Goal: Communication & Community: Answer question/provide support

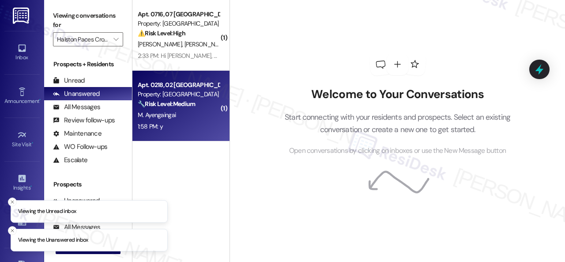
click at [202, 123] on div "1:58 PM: y 1:58 PM: y" at bounding box center [178, 126] width 83 height 11
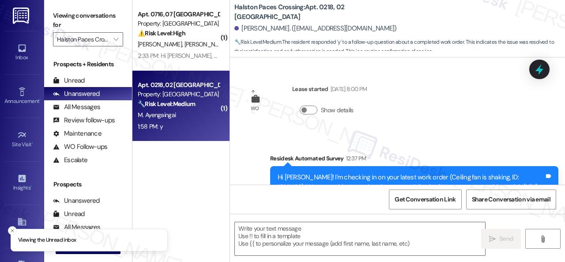
type textarea "Fetching suggested responses. Please feel free to read through the conversation…"
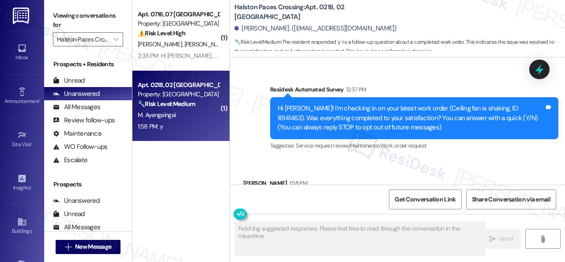
scroll to position [117, 0]
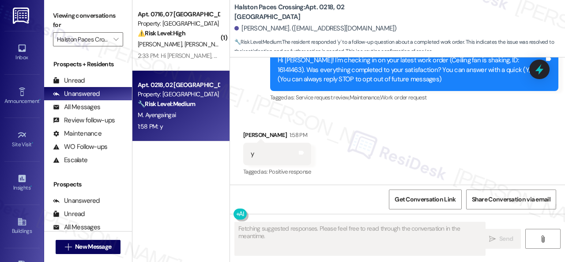
click at [360, 261] on div "Fetching suggested responses. Please feel free to read through the conversation…" at bounding box center [397, 247] width 335 height 66
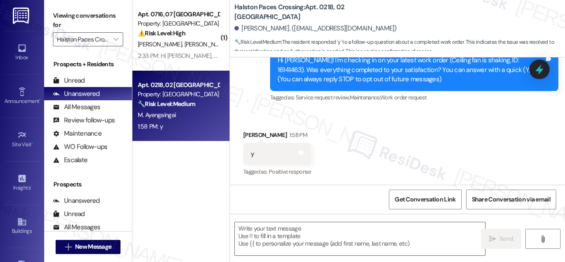
click at [261, 106] on div "Survey, sent via SMS Residesk Automated Survey 12:37 PM Hi Ma! I'm checking in …" at bounding box center [397, 64] width 335 height 94
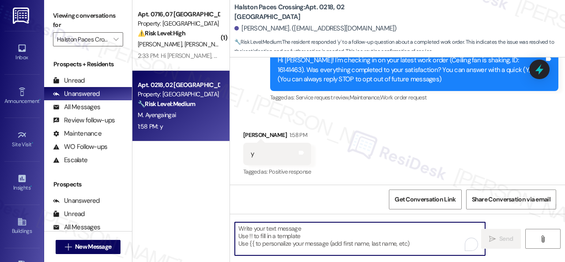
paste textarea "We're glad to hear the issue's been resolved! If {{property}} has met your expe…"
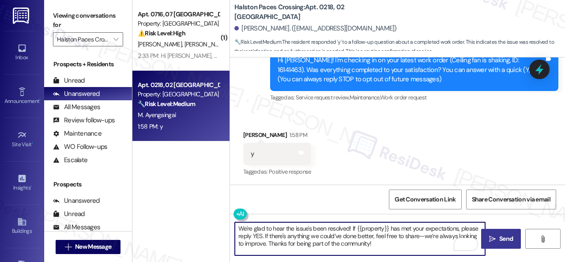
type textarea "We're glad to hear the issue's been resolved! If {{property}} has met your expe…"
click at [495, 241] on span " Send" at bounding box center [502, 238] width 28 height 9
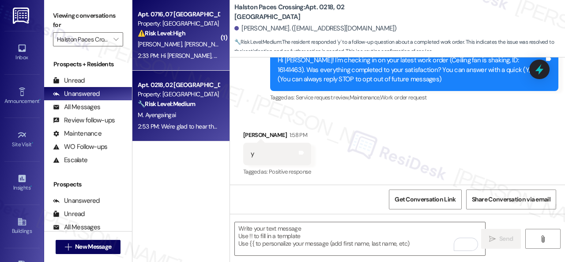
click at [203, 39] on div "C. Butler A. Harris" at bounding box center [178, 44] width 83 height 11
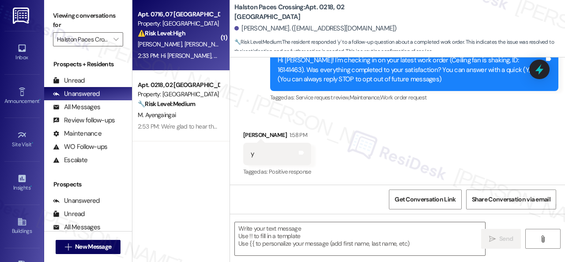
type textarea "Fetching suggested responses. Please feel free to read through the conversation…"
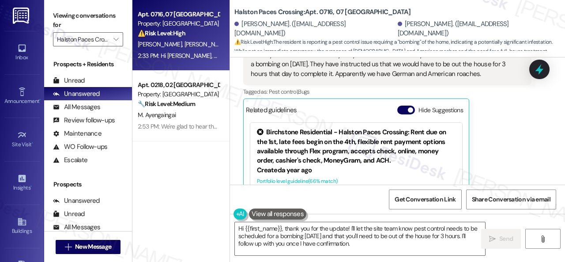
scroll to position [3, 0]
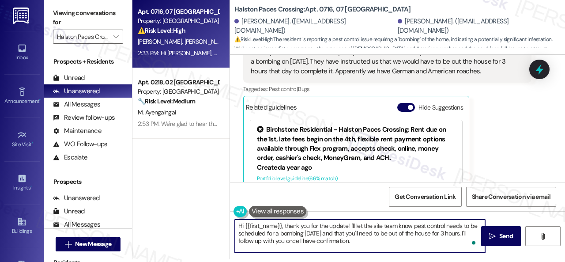
drag, startPoint x: 340, startPoint y: 231, endPoint x: 377, endPoint y: 245, distance: 39.4
click at [377, 245] on textarea "Hi {{first_name}}, thank you for the update! I'll let the site team know pest c…" at bounding box center [360, 236] width 250 height 33
drag, startPoint x: 287, startPoint y: 226, endPoint x: 185, endPoint y: 224, distance: 102.0
click at [185, 224] on div "Apt. 0716, 07 Halston Paces Crossing Property: Halston Paces Crossing ⚠️ Risk L…" at bounding box center [348, 128] width 433 height 262
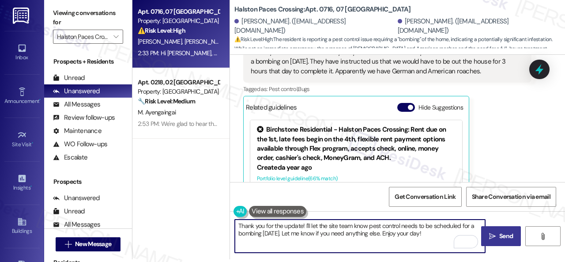
type textarea "Thank you for the update! I'll let the site team know pest control needs to be …"
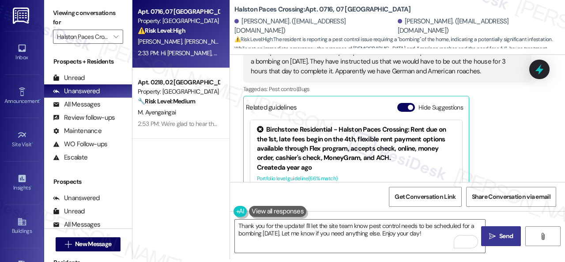
click at [498, 235] on span "Send" at bounding box center [506, 235] width 17 height 9
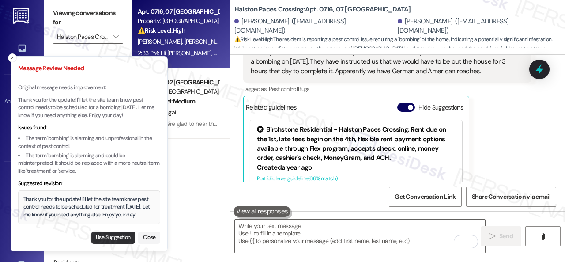
click at [118, 242] on button "Use Suggestion" at bounding box center [113, 237] width 44 height 12
type textarea "Thank you for the update! I'll let the site team know pest control needs to be …"
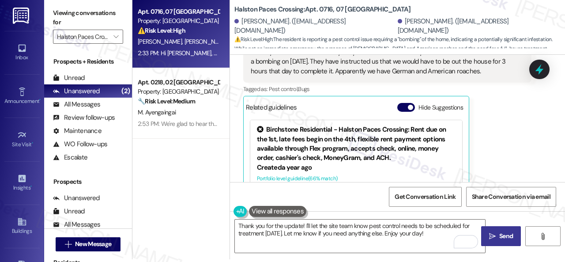
drag, startPoint x: 502, startPoint y: 241, endPoint x: 508, endPoint y: 228, distance: 13.6
click at [503, 241] on button " Send" at bounding box center [501, 236] width 40 height 20
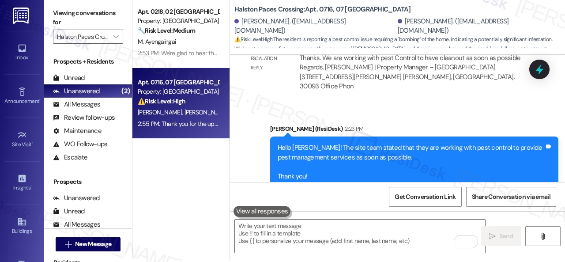
scroll to position [4636, 0]
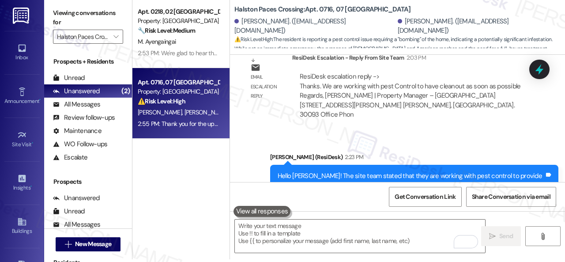
click at [326, 6] on b "Halston Paces Crossing: Apt. 0716, 07 Halston Paces Crossing" at bounding box center [323, 9] width 177 height 9
copy b "0716"
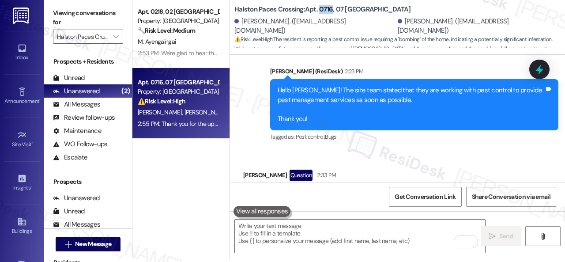
scroll to position [4768, 0]
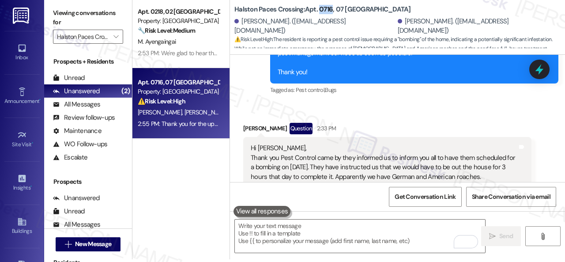
drag, startPoint x: 280, startPoint y: 108, endPoint x: 495, endPoint y: 130, distance: 216.2
click at [495, 144] on div "Hi Sarah, Thank you Pest Control came by they informed us to inform you all to …" at bounding box center [384, 163] width 267 height 38
copy div "Pest Control came by they informed us to inform you all to have them scheduled …"
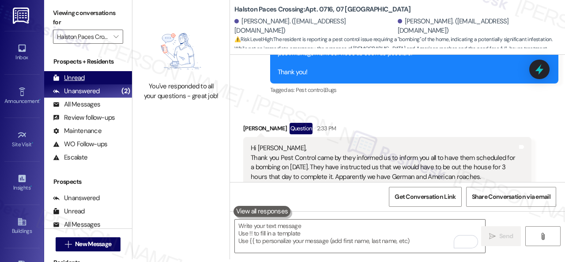
click at [70, 78] on div "Unread" at bounding box center [69, 77] width 32 height 9
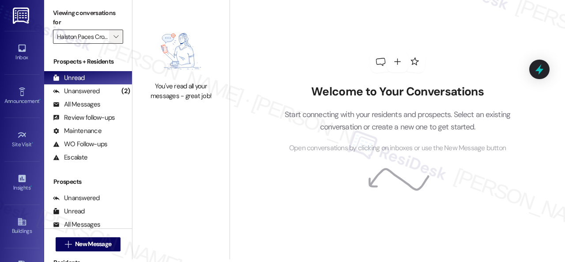
click at [119, 34] on span "" at bounding box center [116, 37] width 8 height 14
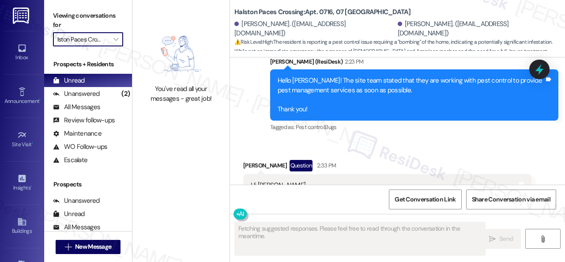
scroll to position [4873, 0]
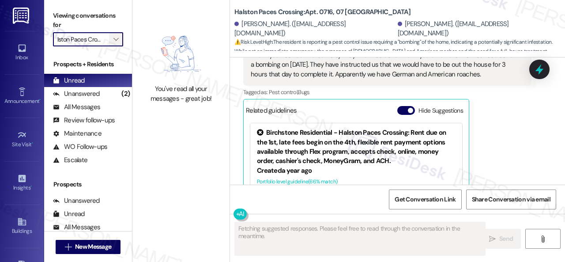
click at [118, 39] on icon "" at bounding box center [116, 39] width 5 height 7
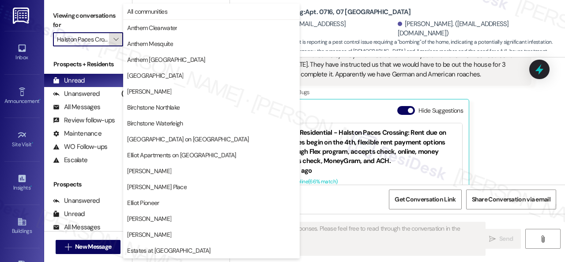
scroll to position [303, 0]
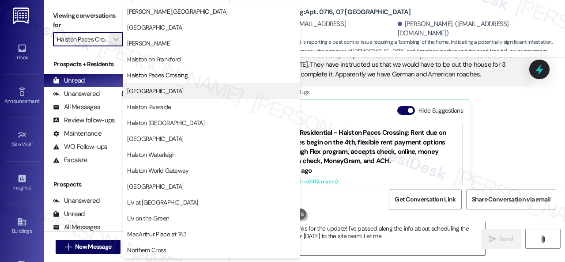
drag, startPoint x: 147, startPoint y: 104, endPoint x: 160, endPoint y: 91, distance: 18.4
click at [160, 91] on div "Halston Harris Bridge Halston Lakeside Halston McDonough Halston on Frankford H…" at bounding box center [211, 83] width 177 height 159
type textarea "Hey {{first_name}}, thanks for the update! I've passed along the info about sch…"
click at [168, 91] on span "[GEOGRAPHIC_DATA]" at bounding box center [155, 91] width 56 height 9
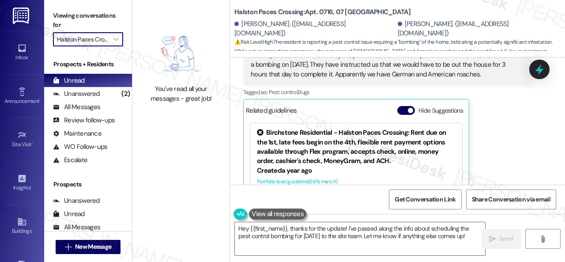
type input "[GEOGRAPHIC_DATA]"
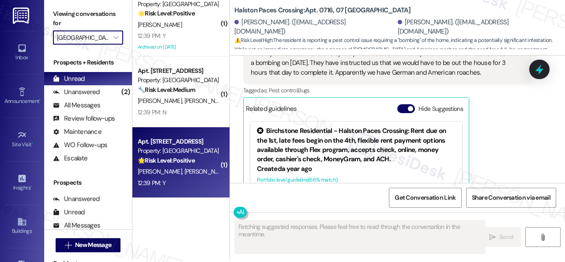
scroll to position [3, 0]
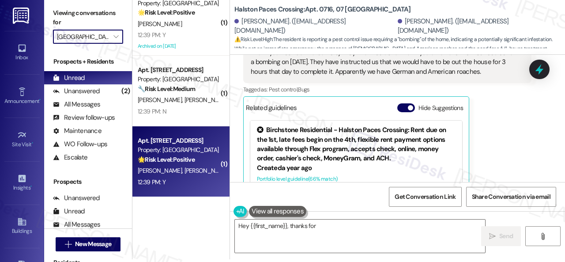
type textarea "Hey {{first_name}}, thanks for the"
click at [184, 179] on div "12:39 PM: Y 12:39 PM: Y" at bounding box center [178, 182] width 83 height 11
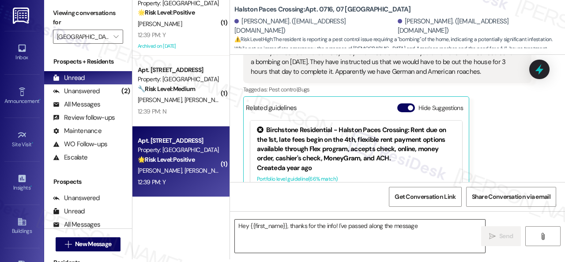
type textarea "Hey {{first_name}}, thanks for the info! I've passed along the message"
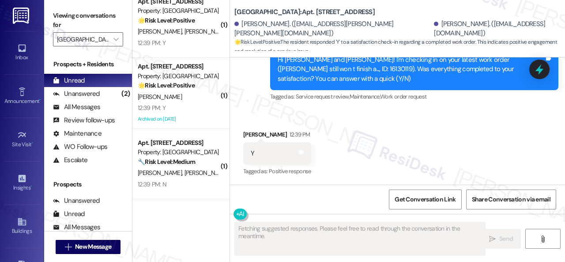
scroll to position [507, 0]
click at [263, 111] on div "Received via SMS Corey Volence 12:39 PM Y Tags and notes Tagged as: Positive re…" at bounding box center [397, 147] width 335 height 75
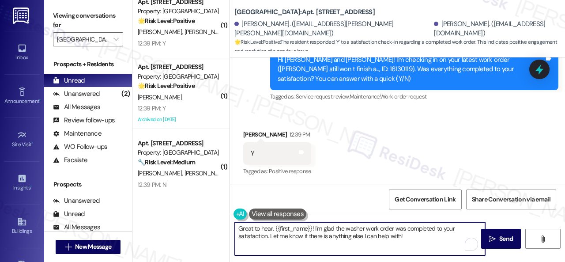
drag, startPoint x: 416, startPoint y: 238, endPoint x: 147, endPoint y: 220, distance: 270.0
click at [147, 221] on div "( 1 ) Apt. 304, 001 Halston Park Central Property: Halston Park Central 🔧 Risk …" at bounding box center [348, 131] width 433 height 262
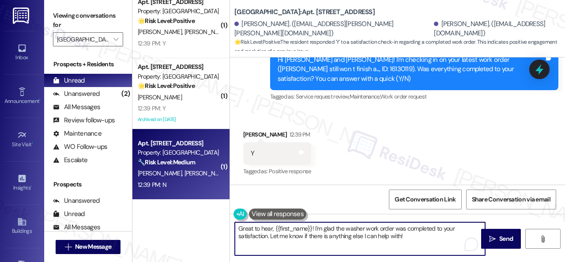
paste textarea "We're glad to hear the issue's been resolved! If {{property}} has met your expe…"
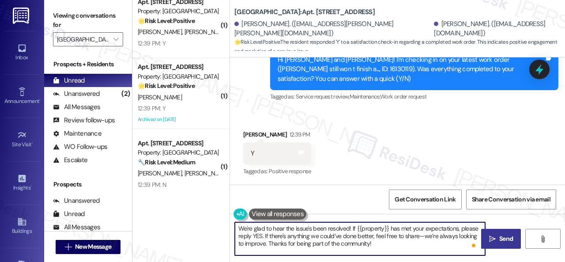
type textarea "We're glad to hear the issue's been resolved! If {{property}} has met your expe…"
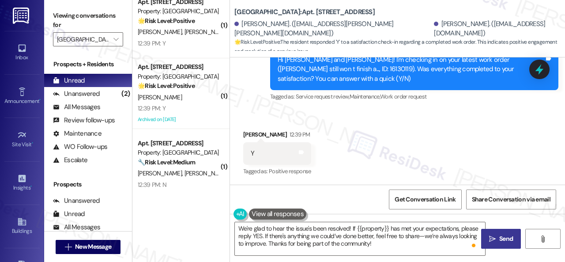
click at [503, 235] on span "Send" at bounding box center [507, 238] width 14 height 9
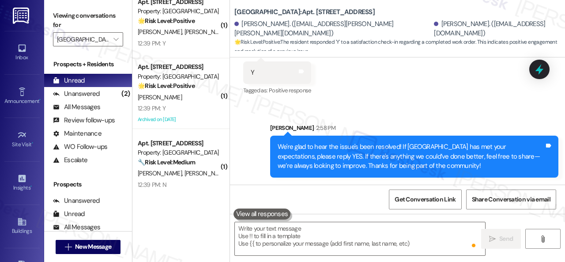
scroll to position [7501, 0]
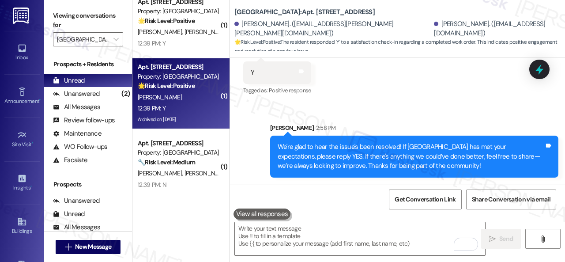
click at [185, 102] on div "[PERSON_NAME]" at bounding box center [178, 97] width 83 height 11
type textarea "Fetching suggested responses. Please feel free to read through the conversation…"
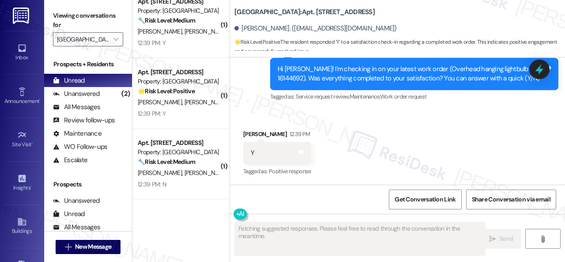
scroll to position [436, 0]
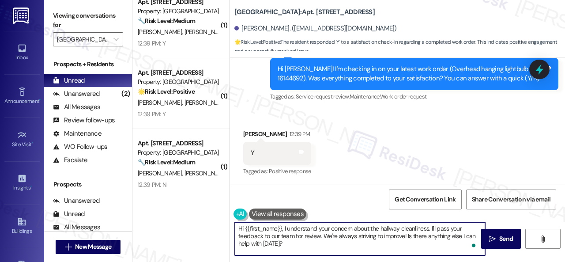
drag, startPoint x: 283, startPoint y: 243, endPoint x: 212, endPoint y: 227, distance: 73.3
click at [212, 227] on div "( 4 ) Apt. 105, 005 Halston Park Central Property: Halston Park Central 🔧 Risk …" at bounding box center [348, 131] width 433 height 262
paste textarea "We're glad to hear the issue's been resolved! If {{property}} has met your expe…"
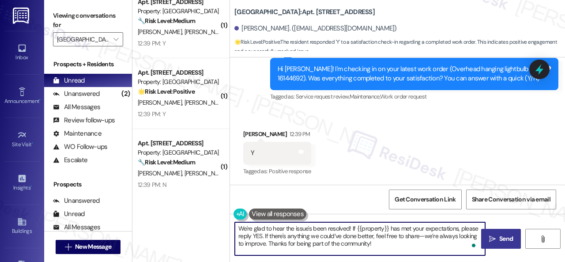
type textarea "We're glad to hear the issue's been resolved! If {{property}} has met your expe…"
click at [502, 237] on span "Send" at bounding box center [507, 238] width 14 height 9
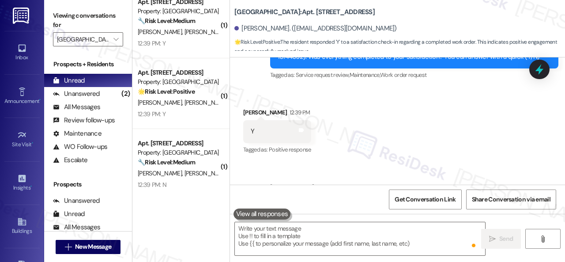
scroll to position [15927, 0]
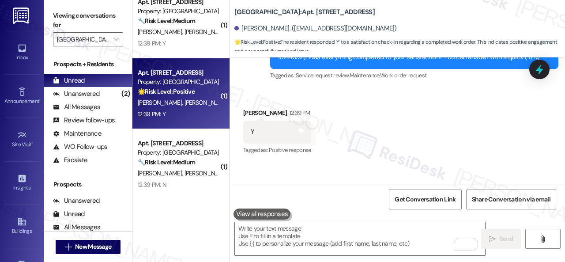
click at [205, 103] on div "F. Roque N. Rodriguez" at bounding box center [178, 102] width 83 height 11
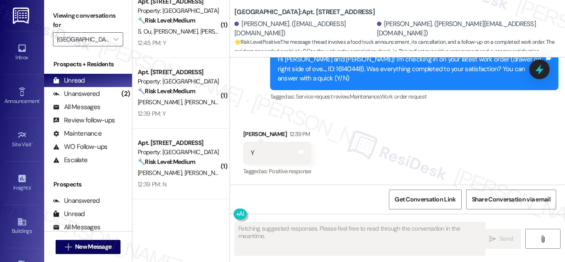
scroll to position [366, 0]
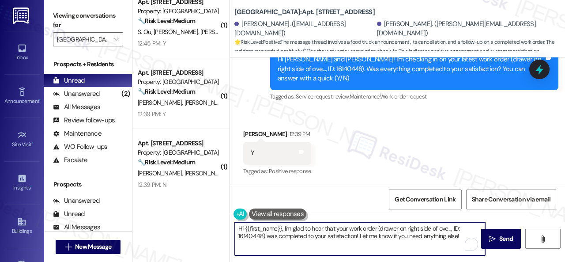
drag, startPoint x: 464, startPoint y: 239, endPoint x: 167, endPoint y: 215, distance: 297.8
click at [168, 215] on div "( 1 ) Apt. 312, 001 Halston Park Central Property: Halston Park Central 🌟 Risk …" at bounding box center [348, 131] width 433 height 262
paste textarea "We're glad to hear the issue's been resolved! If {{property}} has met your expe…"
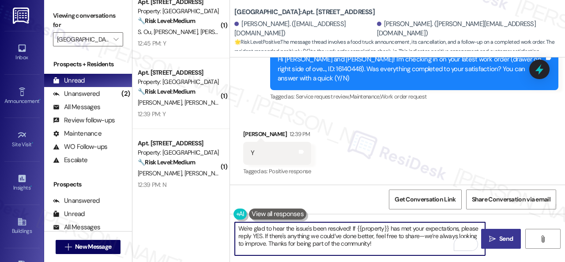
type textarea "We're glad to hear the issue's been resolved! If {{property}} has met your expe…"
click at [490, 235] on span " Send" at bounding box center [502, 238] width 28 height 9
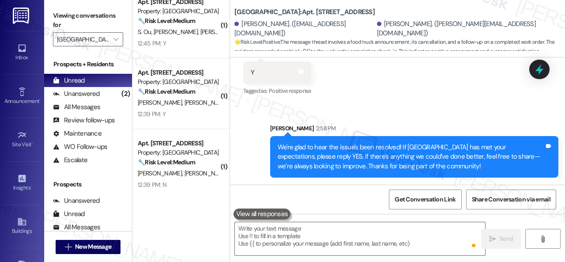
scroll to position [7774, 0]
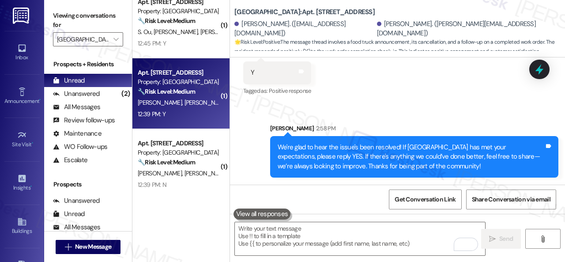
click at [203, 107] on div "E. Layana K. Quinones A. Alli C. Bonilla" at bounding box center [178, 102] width 83 height 11
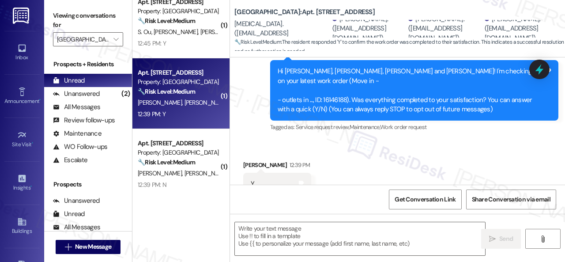
type textarea "Fetching suggested responses. Please feel free to read through the conversation…"
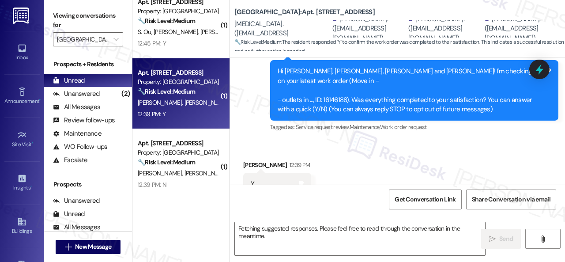
scroll to position [126, 0]
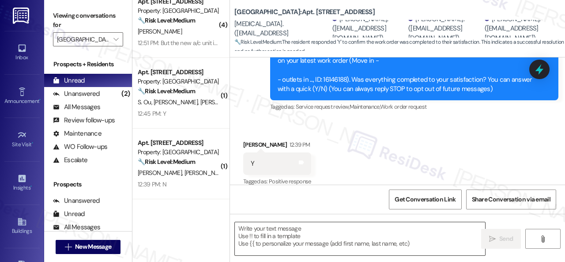
click at [309, 238] on textarea at bounding box center [360, 238] width 250 height 33
paste textarea "We're glad to hear the issue's been resolved! If {{property}} has met your expe…"
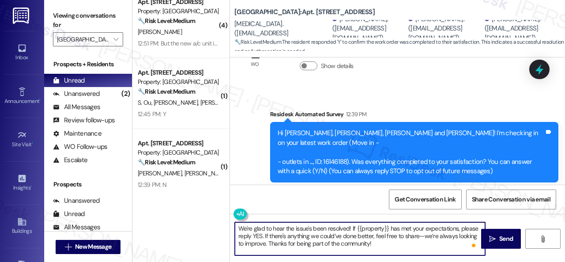
scroll to position [88, 0]
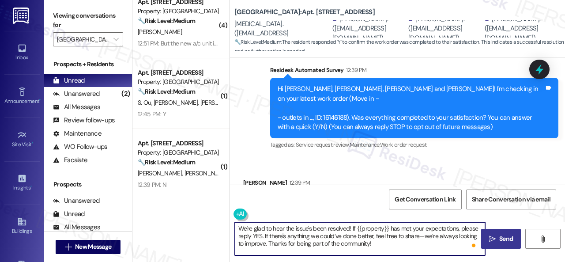
type textarea "We're glad to hear the issue's been resolved! If {{property}} has met your expe…"
click at [500, 245] on button " Send" at bounding box center [501, 239] width 40 height 20
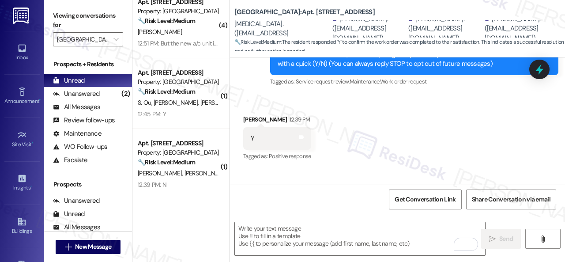
scroll to position [208, 0]
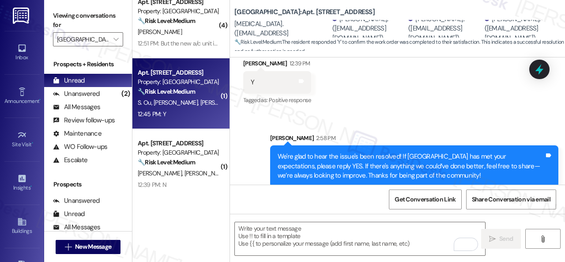
click at [195, 120] on div "Apt. 304, 001 Halston Park Central Property: Halston Park Central 🔧 Risk Level:…" at bounding box center [180, 93] width 97 height 71
type textarea "Fetching suggested responses. Please feel free to read through the conversation…"
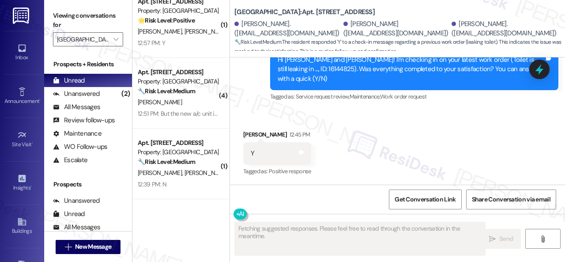
scroll to position [224, 0]
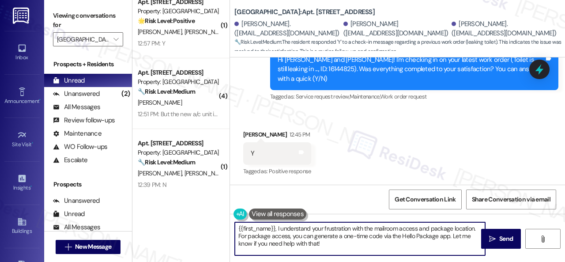
drag, startPoint x: 324, startPoint y: 243, endPoint x: 358, endPoint y: 227, distance: 37.5
click at [201, 212] on div "( 1 ) Apt. 113, 004 Halston Park Central Property: Halston Park Central 🔧 Risk …" at bounding box center [348, 131] width 433 height 262
paste textarea "We're glad to hear the issue's been resolved! If {{property}} has met your expe…"
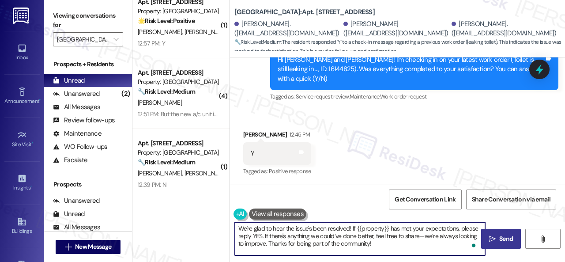
type textarea "We're glad to hear the issue's been resolved! If {{property}} has met your expe…"
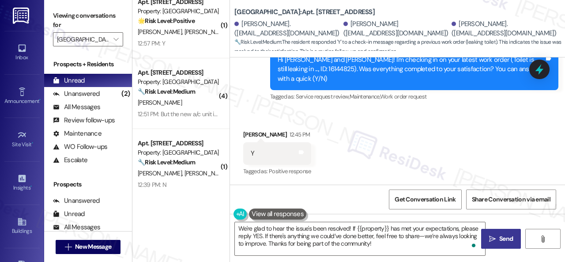
click at [514, 236] on button " Send" at bounding box center [501, 239] width 40 height 20
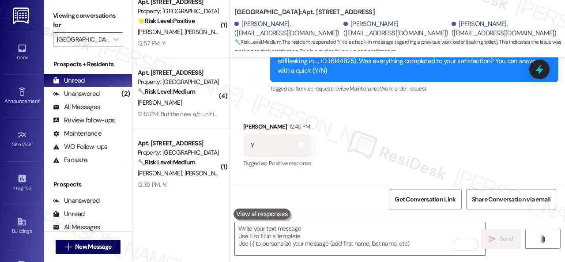
click at [188, 48] on div "12:57 PM: Y 12:57 PM: Y" at bounding box center [178, 43] width 83 height 11
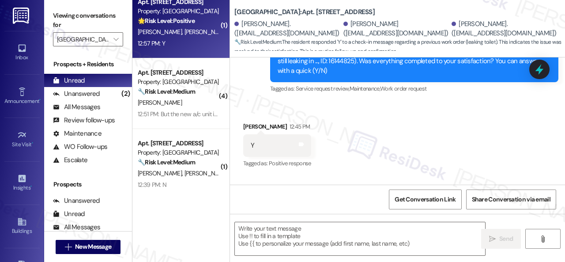
type textarea "Fetching suggested responses. Please feel free to read through the conversation…"
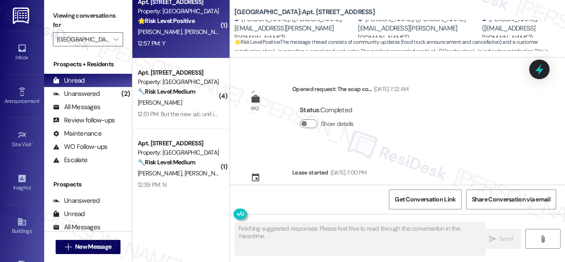
type textarea "Fetching suggested responses. Please feel free to read through the conversation…"
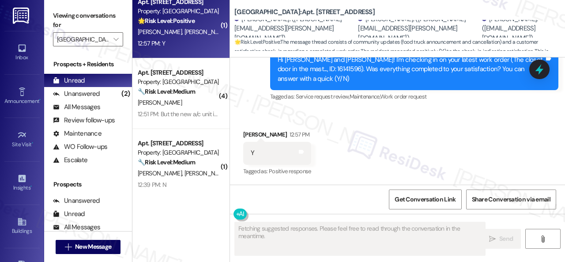
scroll to position [154, 0]
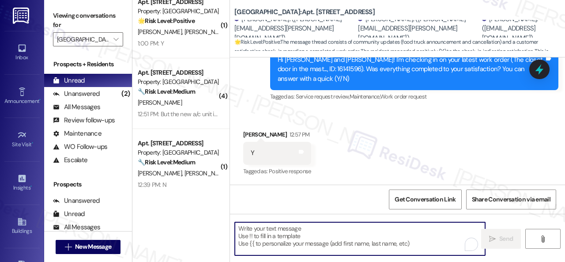
click at [302, 233] on textarea "To enrich screen reader interactions, please activate Accessibility in Grammarl…" at bounding box center [360, 238] width 250 height 33
paste textarea "We're glad to hear the issue's been resolved! If {{property}} has met your expe…"
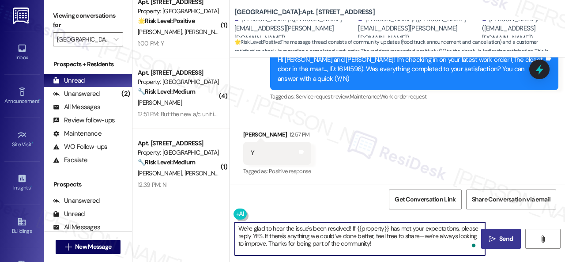
type textarea "We're glad to hear the issue's been resolved! If {{property}} has met your expe…"
click at [508, 244] on button " Send" at bounding box center [501, 239] width 40 height 20
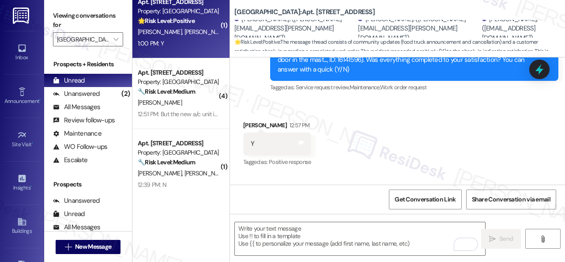
click at [178, 44] on div "1:00 PM: Y 1:00 PM: Y" at bounding box center [178, 43] width 83 height 11
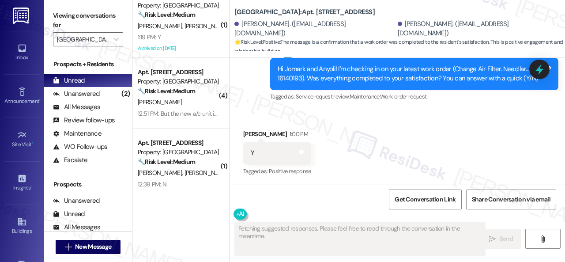
scroll to position [83, 0]
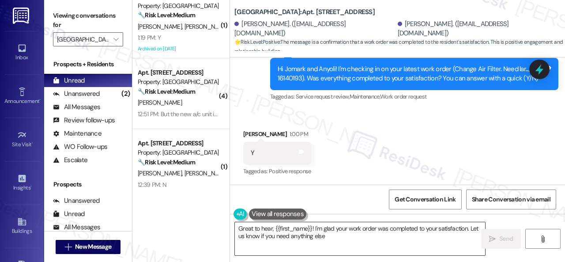
type textarea "Great to hear, {{first_name}}! I'm glad your work order was completed to your s…"
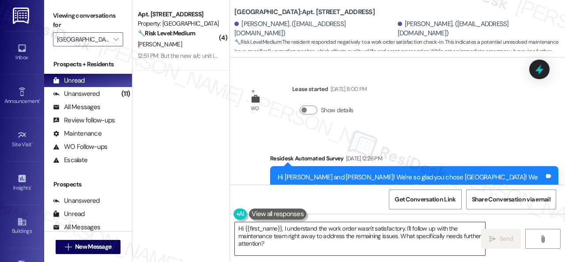
scroll to position [6009, 0]
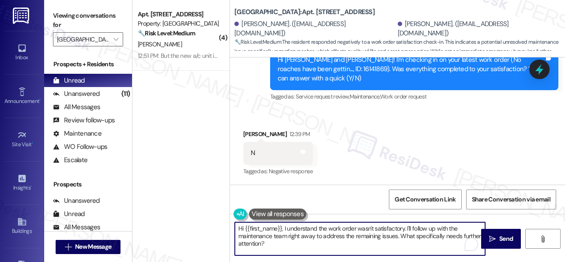
drag, startPoint x: 290, startPoint y: 245, endPoint x: 232, endPoint y: 221, distance: 62.6
click at [231, 221] on div "Hi {{first_name}}, I understand the work order wasn't satisfactory. I'll follow…" at bounding box center [397, 247] width 335 height 66
paste textarea "I'm sorry that the work order wasn't completed to your satisfaction. Can you pl…"
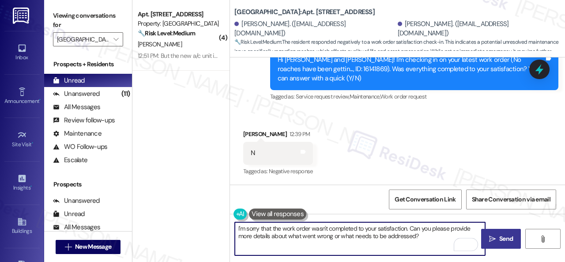
type textarea "I'm sorry that the work order wasn't completed to your satisfaction. Can you pl…"
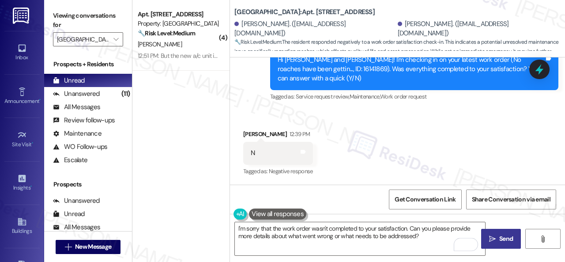
click at [504, 236] on span "Send" at bounding box center [507, 238] width 14 height 9
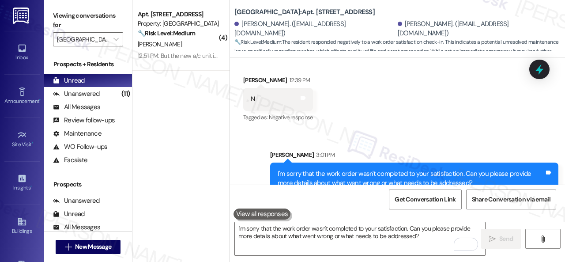
scroll to position [6081, 0]
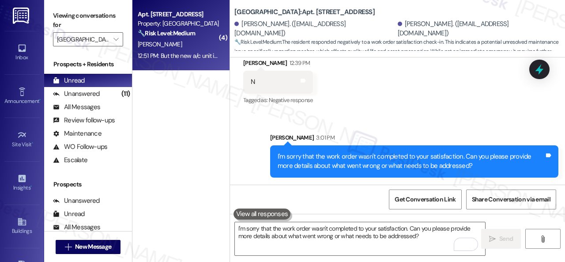
click at [188, 42] on div "[PERSON_NAME]" at bounding box center [178, 44] width 83 height 11
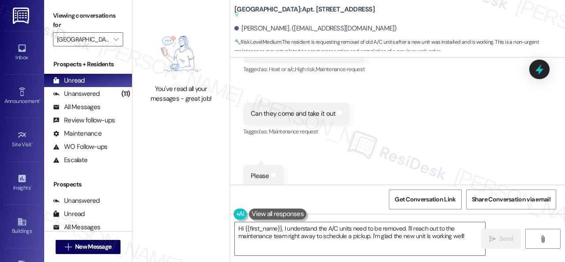
scroll to position [9795, 0]
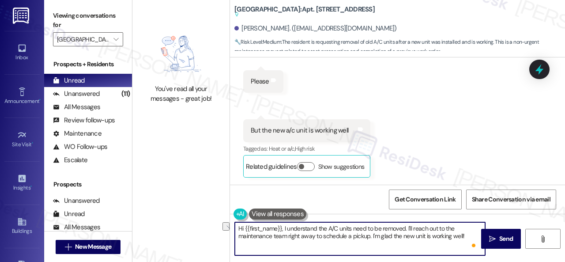
drag, startPoint x: 315, startPoint y: 235, endPoint x: 353, endPoint y: 235, distance: 38.0
click at [353, 235] on textarea "Hi {{first_name}}, I understand the A/C units need to be removed. I'll reach ou…" at bounding box center [360, 238] width 250 height 33
click at [372, 232] on textarea "Hi {{first_name}}, I understand the A/C units need to be removed. I'll reach ou…" at bounding box center [360, 238] width 250 height 33
drag, startPoint x: 283, startPoint y: 227, endPoint x: 159, endPoint y: 227, distance: 124.6
click at [159, 227] on div "You've read all your messages - great job! [GEOGRAPHIC_DATA]: Apt. 105, 005 [GE…" at bounding box center [348, 131] width 433 height 262
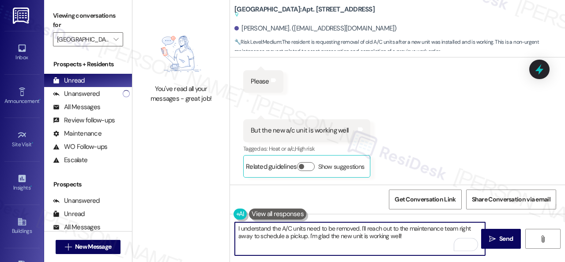
click at [405, 238] on textarea "I understand the A/C units need to be removed. I'll reach out to the maintenanc…" at bounding box center [360, 238] width 250 height 33
type textarea "I understand the A/C units need to be removed. I'll reach out to the maintenanc…"
click at [500, 237] on span "Send" at bounding box center [507, 238] width 14 height 9
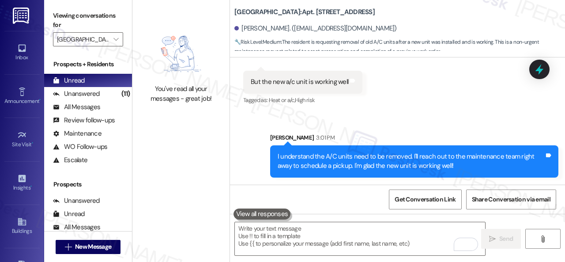
scroll to position [9844, 0]
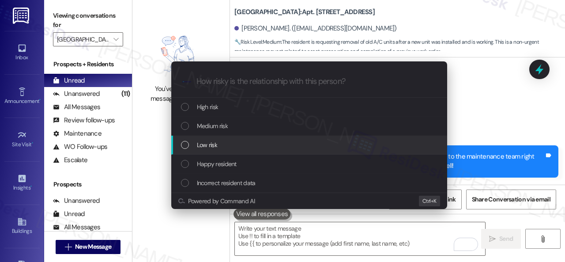
click at [207, 142] on span "Low risk" at bounding box center [207, 145] width 20 height 10
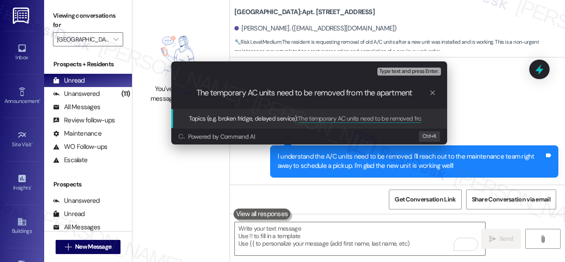
type input "The temporary AC units need to be removed from the apartment."
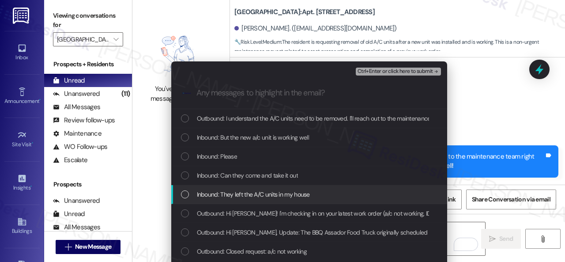
click at [220, 196] on span "Inbound: They left the A/C units in my house" at bounding box center [253, 194] width 113 height 10
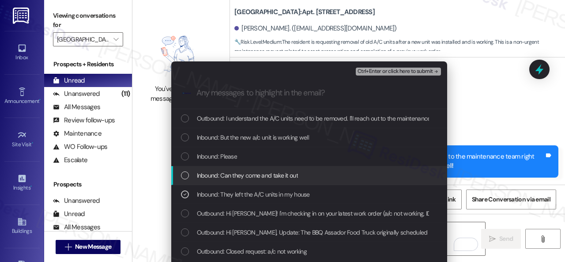
click at [225, 174] on span "Inbound: Can they come and take it out" at bounding box center [247, 175] width 101 height 10
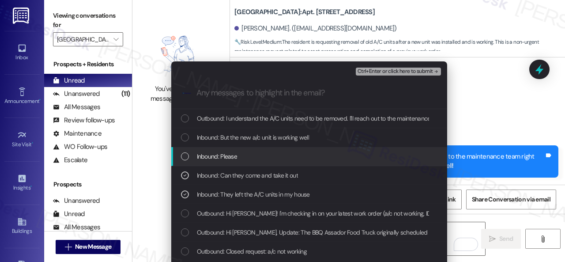
click at [225, 157] on span "Inbound: Please" at bounding box center [217, 156] width 41 height 10
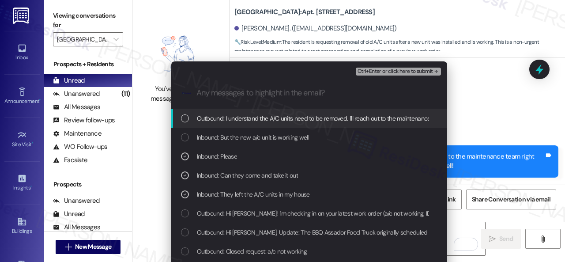
click at [379, 71] on span "Ctrl+Enter or click here to submit" at bounding box center [396, 71] width 76 height 6
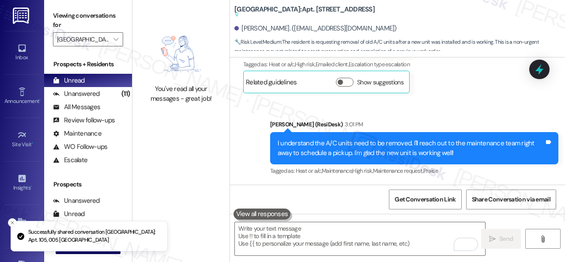
scroll to position [9794, 0]
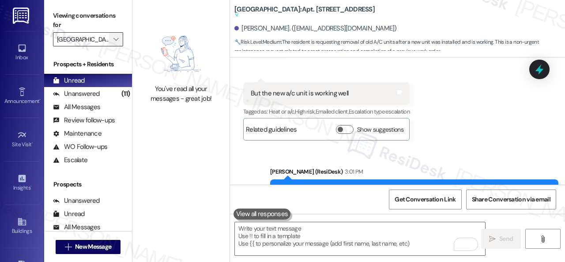
click at [114, 40] on icon "" at bounding box center [116, 39] width 5 height 7
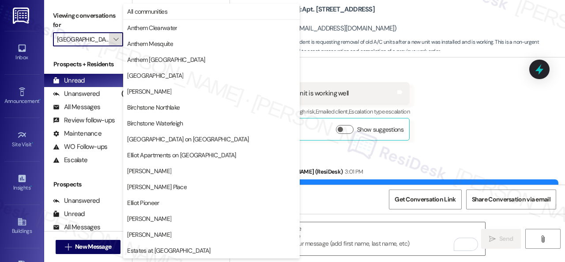
scroll to position [303, 0]
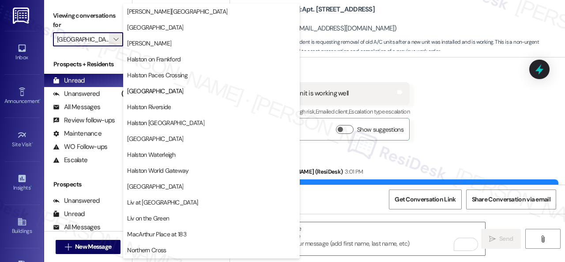
click at [337, 68] on div "Received via SMS [PERSON_NAME] 12:51 PM They left the A/C units in my house Tag…" at bounding box center [397, 11] width 335 height 271
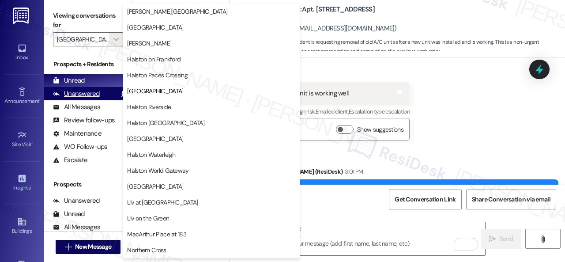
click at [91, 95] on div "Unanswered" at bounding box center [76, 93] width 47 height 9
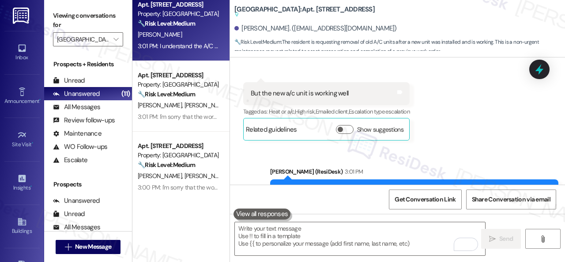
scroll to position [578, 0]
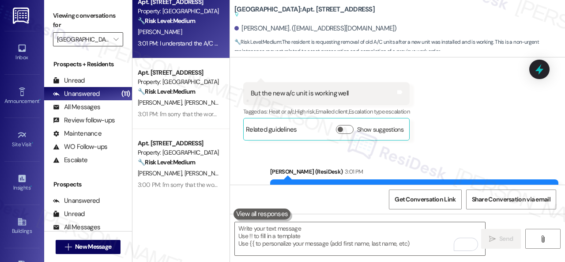
click at [98, 39] on input "[GEOGRAPHIC_DATA]" at bounding box center [83, 39] width 52 height 14
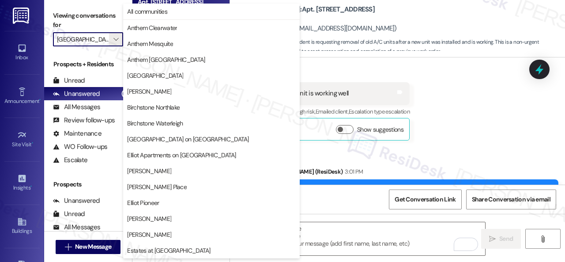
scroll to position [303, 0]
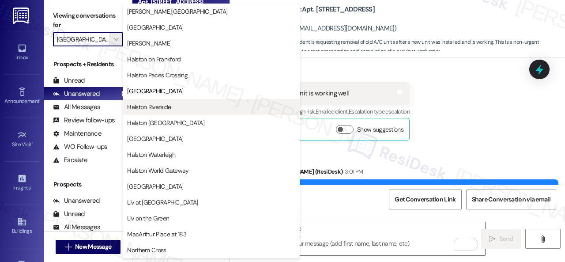
click at [141, 105] on span "Halston Riverside" at bounding box center [149, 106] width 44 height 9
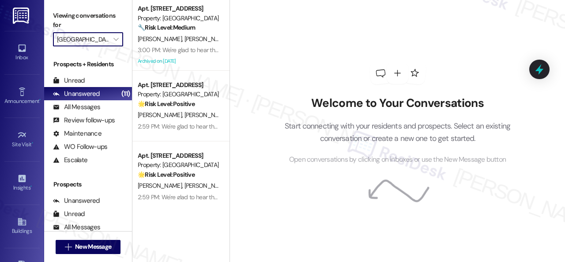
type input "Halston Riverside"
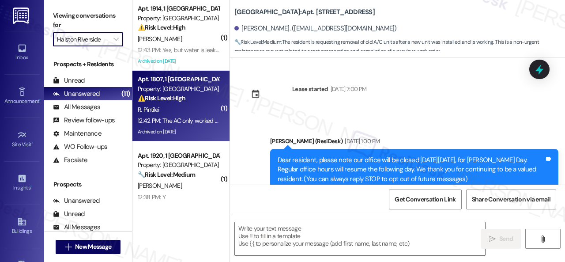
type textarea "Fetching suggested responses. Please feel free to read through the conversation…"
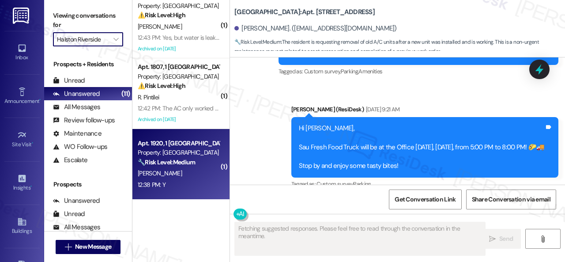
scroll to position [9772, 0]
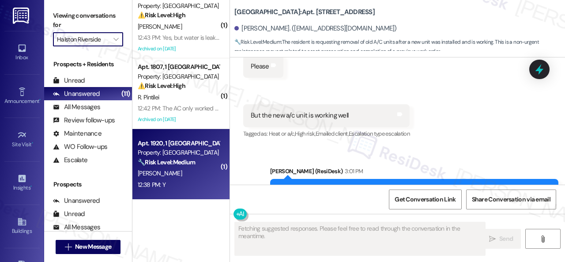
click at [177, 188] on div "12:38 PM: Y 12:38 PM: Y" at bounding box center [178, 184] width 83 height 11
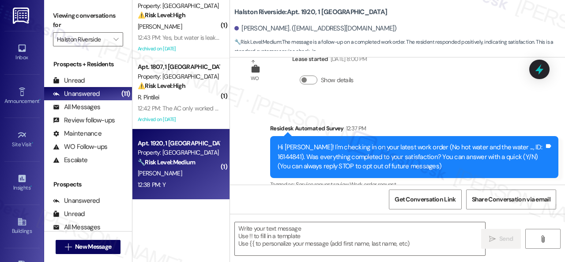
scroll to position [117, 0]
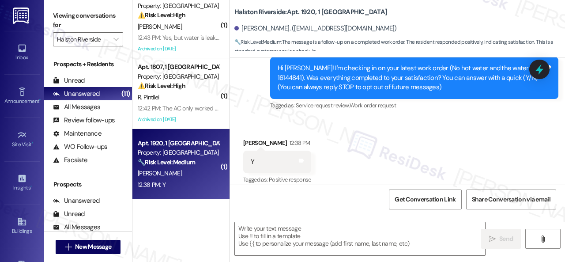
type textarea "Fetching suggested responses. Please feel free to read through the conversation…"
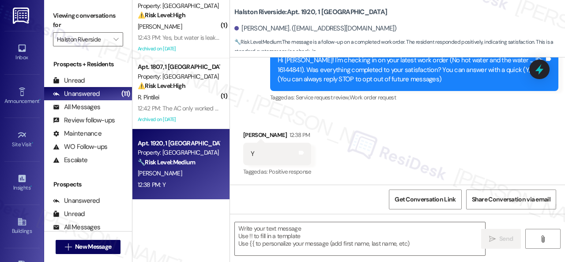
click at [260, 121] on div "Received via SMS [PERSON_NAME] 12:38 PM Y Tags and notes Tagged as: Positive re…" at bounding box center [397, 147] width 335 height 75
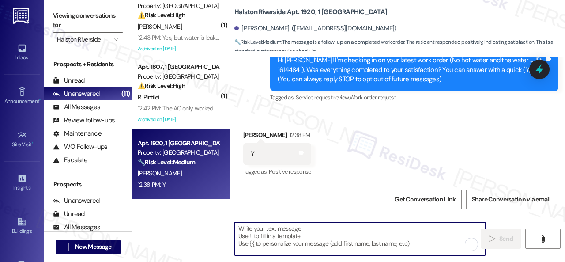
paste textarea "We're glad to hear the issue's been resolved! If {{property}} has met your expe…"
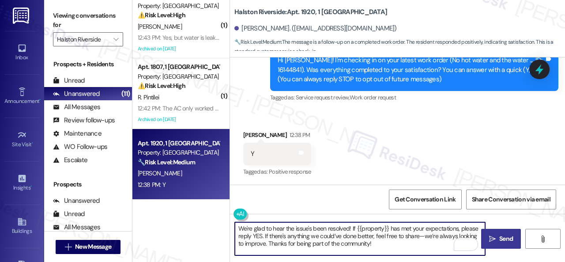
type textarea "We're glad to hear the issue's been resolved! If {{property}} has met your expe…"
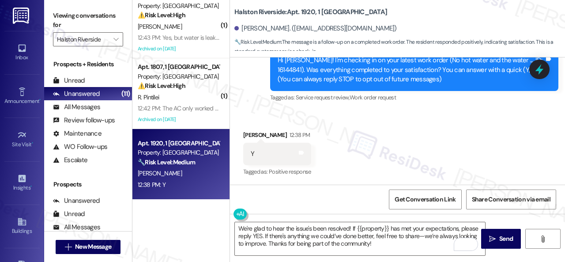
drag, startPoint x: 496, startPoint y: 240, endPoint x: 497, endPoint y: 227, distance: 12.4
click at [500, 239] on span "Send" at bounding box center [507, 238] width 14 height 9
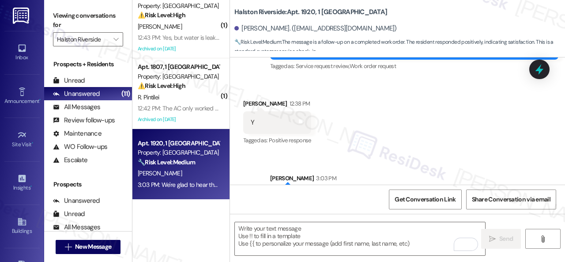
scroll to position [198, 0]
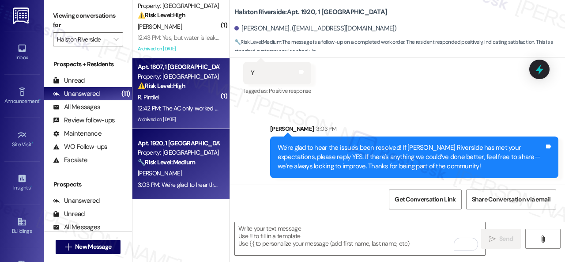
click at [175, 104] on div "12:42 PM: The AC only worked for a day now is not working again 12:42 PM: The A…" at bounding box center [178, 108] width 83 height 11
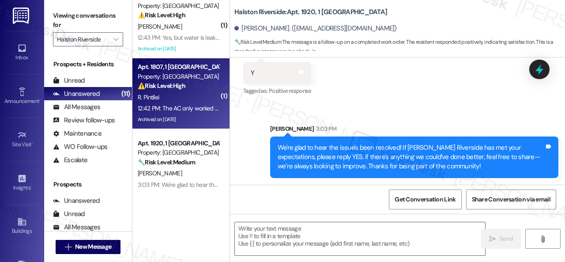
type textarea "Fetching suggested responses. Please feel free to read through the conversation…"
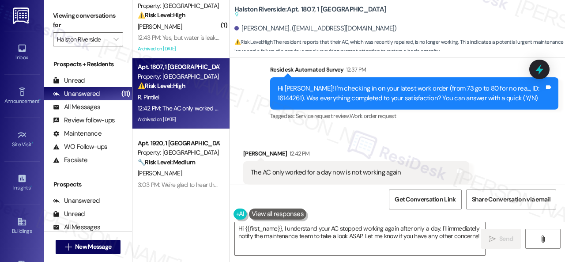
scroll to position [6756, 0]
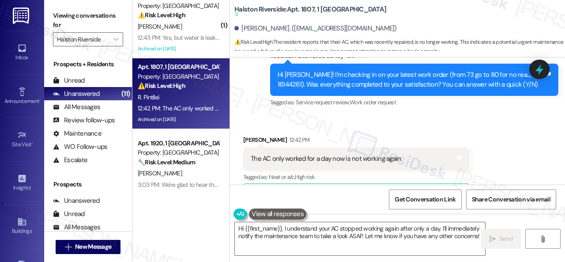
drag, startPoint x: 295, startPoint y: 129, endPoint x: 293, endPoint y: 154, distance: 25.3
click at [295, 129] on div "Received via SMS [PERSON_NAME] 12:42 PM The AC only worked for a day now is not…" at bounding box center [356, 223] width 239 height 189
drag, startPoint x: 424, startPoint y: 238, endPoint x: 424, endPoint y: 229, distance: 8.4
click at [424, 237] on textarea "Hi {{first_name}}, I understand your AC stopped working again after only a day.…" at bounding box center [360, 238] width 250 height 33
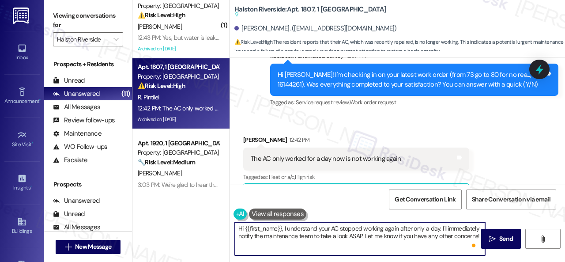
paste textarea "I'm sorry to hear the issue hasn't been resolved yet. We apologize for the dela…"
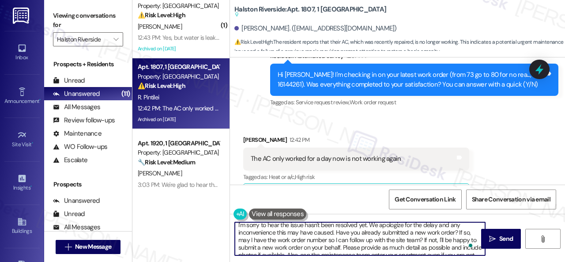
scroll to position [0, 0]
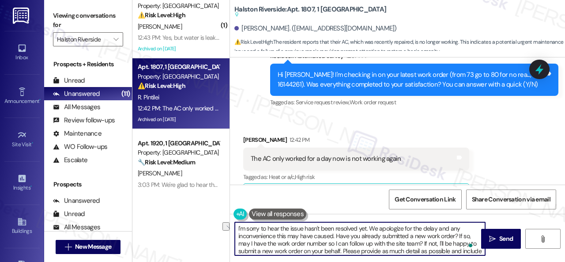
drag, startPoint x: 304, startPoint y: 228, endPoint x: 368, endPoint y: 231, distance: 64.1
click at [368, 231] on textarea "I'm sorry to hear the issue hasn't been resolved yet. We apologize for the dela…" at bounding box center [360, 238] width 250 height 33
drag, startPoint x: 382, startPoint y: 228, endPoint x: 418, endPoint y: 224, distance: 36.5
click at [418, 224] on textarea "I'm sorry to hear the issue persists. We apologize for the delay and any inconv…" at bounding box center [360, 238] width 250 height 33
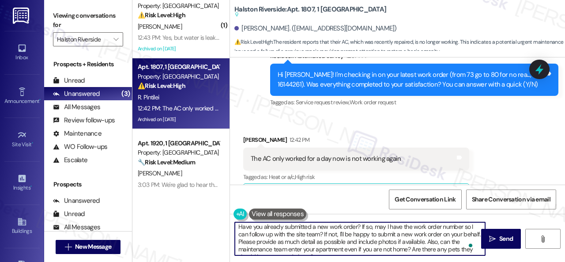
scroll to position [17, 0]
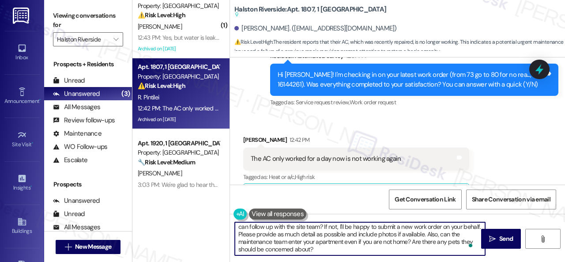
click at [385, 235] on textarea "I'm sorry to hear the issue persists. We apologize for the inconvenience this m…" at bounding box center [360, 238] width 250 height 33
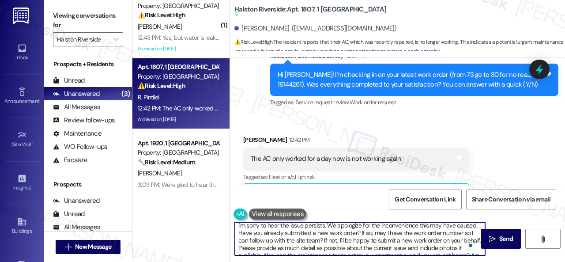
scroll to position [0, 0]
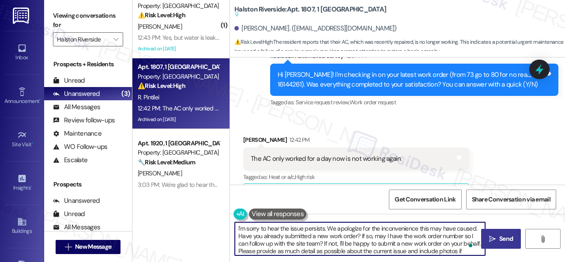
type textarea "I'm sorry to hear the issue persists. We apologize for the inconvenience this m…"
click at [500, 241] on span "Send" at bounding box center [507, 238] width 14 height 9
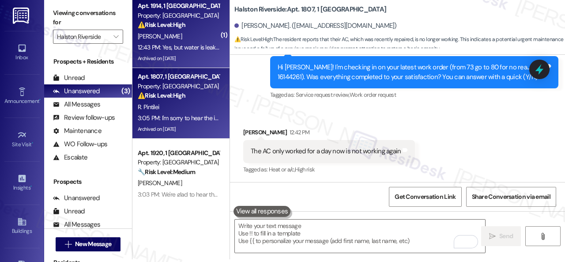
click at [208, 29] on div "⚠️ Risk Level: High The resident confirms the hot water issue is resolved, but …" at bounding box center [179, 24] width 82 height 9
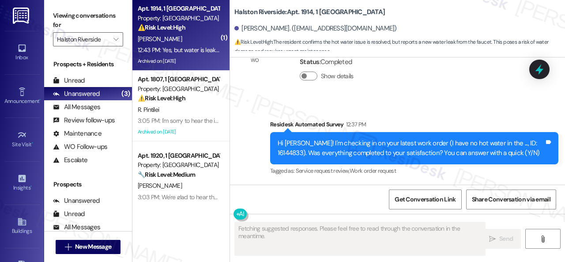
scroll to position [5035, 0]
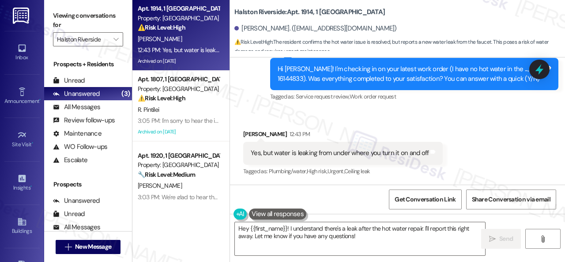
click at [295, 116] on div "Received via SMS [PERSON_NAME] 12:43 PM Yes, but water is leaking from under wh…" at bounding box center [397, 147] width 335 height 75
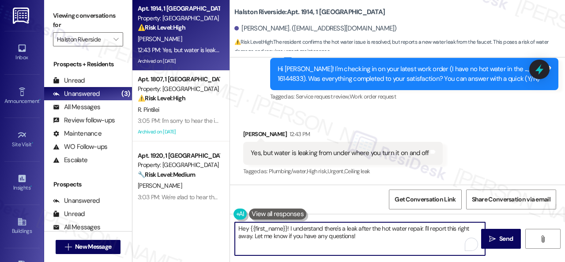
drag, startPoint x: 364, startPoint y: 235, endPoint x: 202, endPoint y: 212, distance: 163.7
click at [202, 212] on div "Apt. 1914, 1 [GEOGRAPHIC_DATA] Property: [GEOGRAPHIC_DATA] ⚠️ Risk Level: High …" at bounding box center [348, 131] width 433 height 262
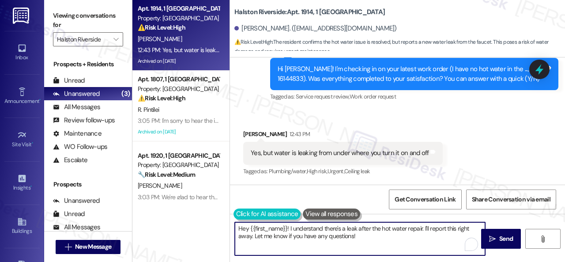
paste textarea "I'm sorry to hear the issue hasn't been resolved yet. We apologize for the dela…"
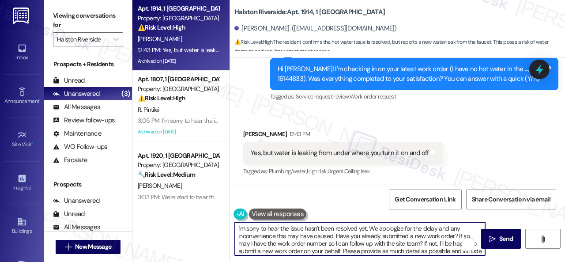
scroll to position [0, 0]
drag, startPoint x: 289, startPoint y: 227, endPoint x: 367, endPoint y: 231, distance: 77.4
click at [367, 231] on textarea "I'm sorry to hear the issue hasn't been resolved yet. We apologize for the dela…" at bounding box center [360, 238] width 250 height 33
click at [284, 228] on textarea "I'm sorry to hear the water leakabout. We apologize for the delay and any incon…" at bounding box center [360, 238] width 250 height 33
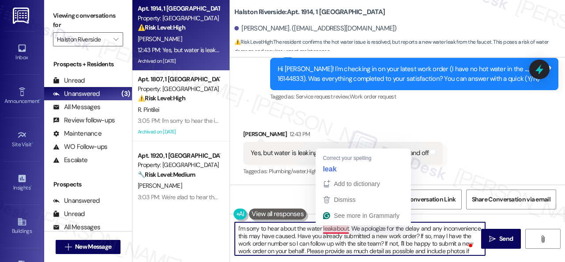
click at [335, 228] on textarea "I'm sorry to hear about the water leakabout. We apologize for the delay and any…" at bounding box center [360, 238] width 250 height 33
click at [335, 229] on textarea "I'm sorry to hear about the water leakabout. We apologize for the delay and any…" at bounding box center [360, 238] width 250 height 33
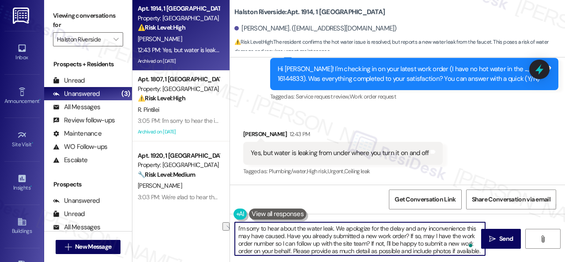
drag, startPoint x: 388, startPoint y: 227, endPoint x: 426, endPoint y: 227, distance: 37.5
click at [426, 227] on textarea "I'm sorry to hear about the water leak. We apologize for the delay and any inco…" at bounding box center [360, 238] width 250 height 33
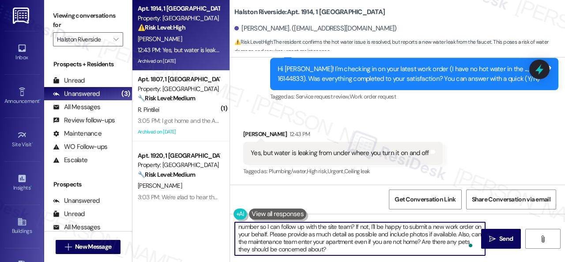
drag, startPoint x: 277, startPoint y: 235, endPoint x: 431, endPoint y: 239, distance: 153.3
click at [431, 239] on textarea "I'm sorry to hear about the water leak. We apologize for the inconvenience this…" at bounding box center [360, 238] width 250 height 33
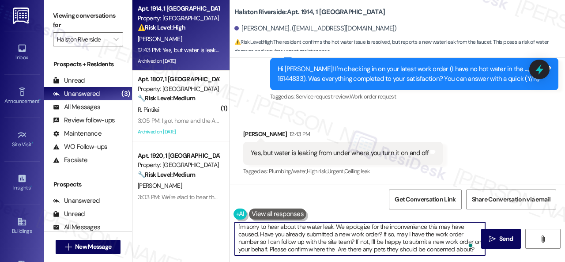
scroll to position [10, 0]
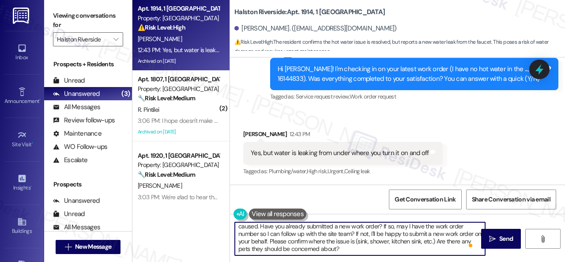
click at [367, 242] on textarea "I'm sorry to hear about the water leak. We apologize for the inconvenience this…" at bounding box center [360, 238] width 250 height 33
click at [398, 246] on textarea "I'm sorry to hear about the water leak. We apologize for the inconvenience this…" at bounding box center [360, 238] width 250 height 33
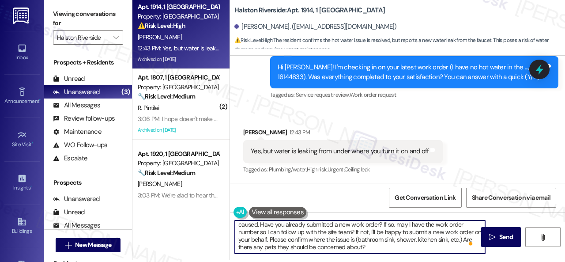
scroll to position [3, 0]
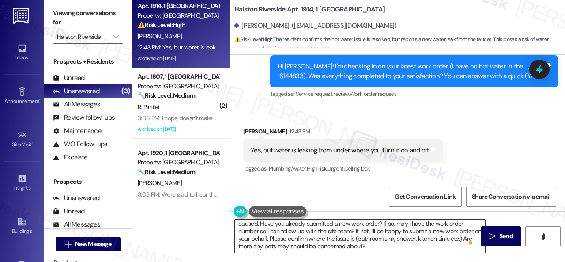
click at [326, 234] on textarea "I'm sorry to hear about the water leak. We apologize for the inconvenience this…" at bounding box center [360, 236] width 250 height 33
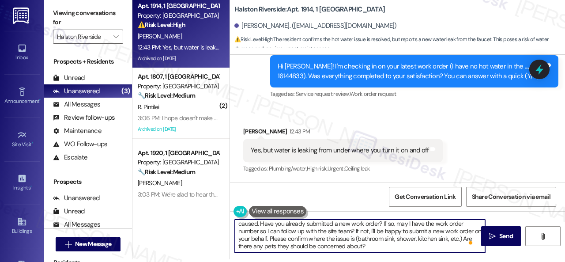
click at [238, 246] on textarea "I'm sorry to hear about the water leak. We apologize for the inconvenience this…" at bounding box center [360, 236] width 250 height 33
click at [473, 235] on div "0" at bounding box center [459, 243] width 41 height 19
click at [468, 236] on textarea "I'm sorry to hear about the water leak. We apologize for the inconvenience this…" at bounding box center [360, 236] width 250 height 33
paste textarea "lso, can the maintenance team enter your apartment even if you are not home?"
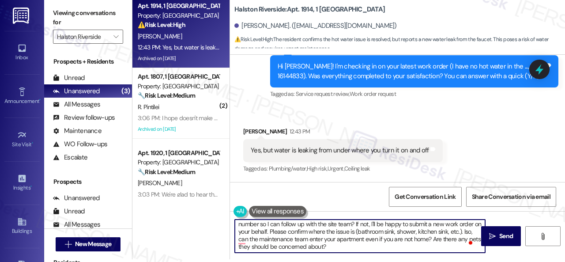
click at [237, 238] on textarea "I'm sorry to hear about the water leak. We apologize for the inconvenience this…" at bounding box center [360, 236] width 250 height 33
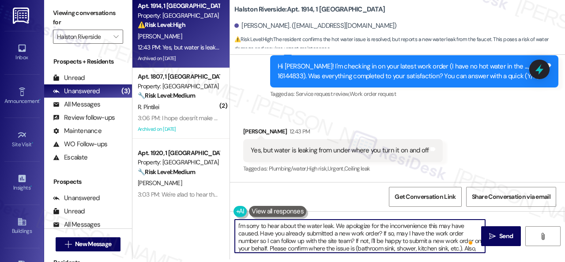
scroll to position [0, 0]
type textarea "I'm sorry to hear about the water leak. We apologize for the inconvenience this…"
drag, startPoint x: 496, startPoint y: 235, endPoint x: 506, endPoint y: 228, distance: 12.4
click at [498, 235] on span "Send" at bounding box center [506, 235] width 17 height 9
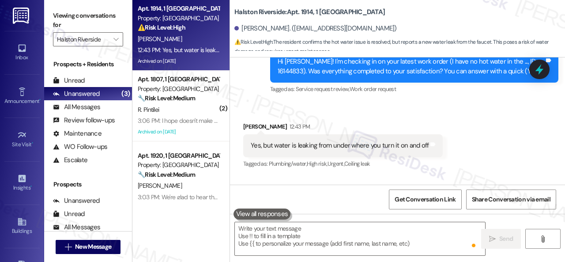
scroll to position [5034, 0]
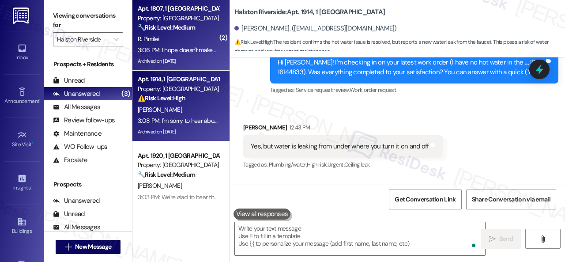
click at [197, 39] on div "R. Pintilei" at bounding box center [178, 39] width 83 height 11
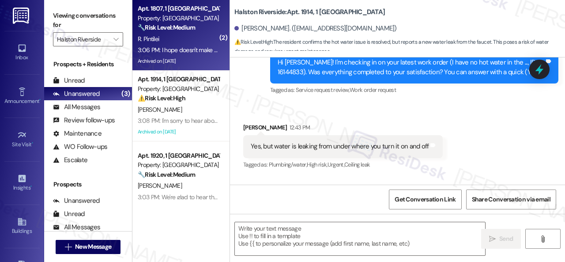
type textarea "Fetching suggested responses. Please feel free to read through the conversation…"
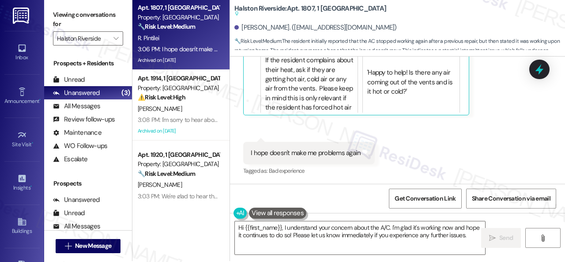
scroll to position [3, 0]
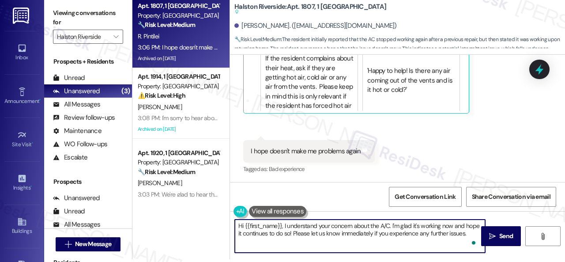
drag, startPoint x: 238, startPoint y: 222, endPoint x: 565, endPoint y: 279, distance: 331.8
click at [565, 261] on html "Inbox Go to Inbox Announcement • Send A Text Announcement Site Visit • Go to Si…" at bounding box center [282, 131] width 565 height 262
click at [394, 229] on textarea "Hi {{first_name}}, I understand your concern about the A/C. I'm glad it's worki…" at bounding box center [360, 236] width 250 height 33
click at [391, 233] on textarea "Hi {{first_name}}, I understand your concern about the A/C. I'm glad it's worki…" at bounding box center [360, 236] width 250 height 33
drag, startPoint x: 453, startPoint y: 227, endPoint x: 291, endPoint y: 235, distance: 162.3
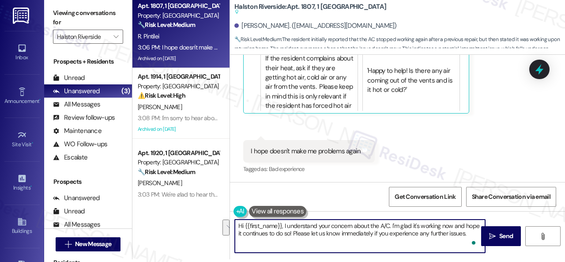
click at [291, 235] on textarea "Hi {{first_name}}, I understand your concern about the A/C. I'm glad it's worki…" at bounding box center [360, 236] width 250 height 33
click at [393, 233] on textarea "Hi {{first_name}}, I understand your concern about the A/C. I'm glad it's worki…" at bounding box center [360, 236] width 250 height 33
drag, startPoint x: 391, startPoint y: 224, endPoint x: 219, endPoint y: 217, distance: 171.9
click at [219, 217] on div "Apt. 1807, 1 [GEOGRAPHIC_DATA] Property: [GEOGRAPHIC_DATA] 🔧 Risk Level: Medium…" at bounding box center [348, 128] width 433 height 262
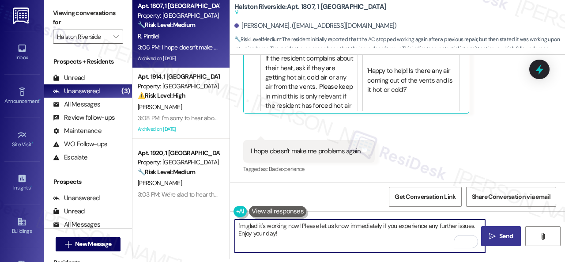
type textarea "I'm glad it's working now! Please let us know immediately if you experience any…"
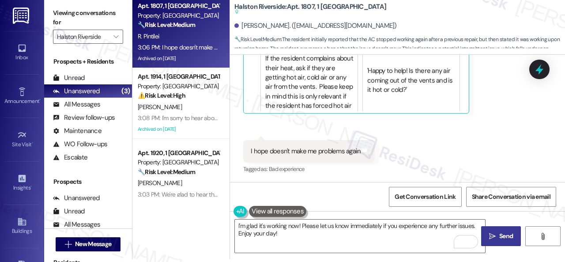
click at [501, 236] on span "Send" at bounding box center [507, 235] width 14 height 9
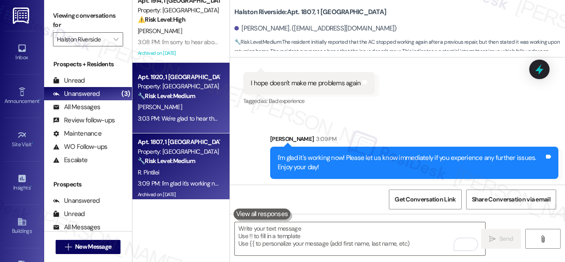
scroll to position [0, 0]
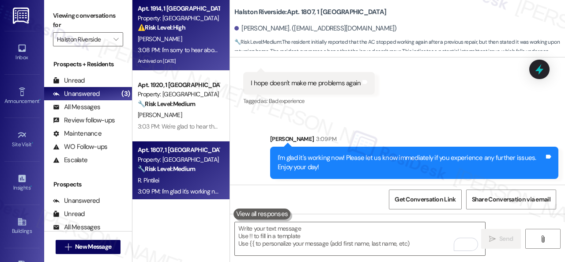
click at [195, 36] on div "[PERSON_NAME]" at bounding box center [178, 39] width 83 height 11
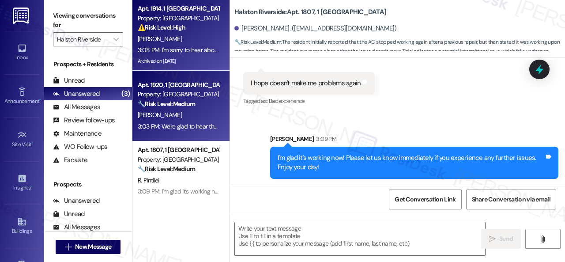
click at [185, 123] on div "3:03 PM: We're glad to hear the issue's been resolved! If [PERSON_NAME] Riversi…" at bounding box center [475, 126] width 675 height 8
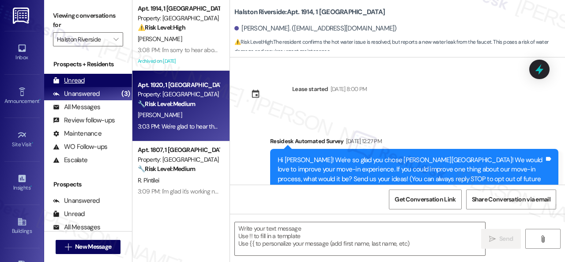
click at [77, 80] on div "Unread" at bounding box center [69, 80] width 32 height 9
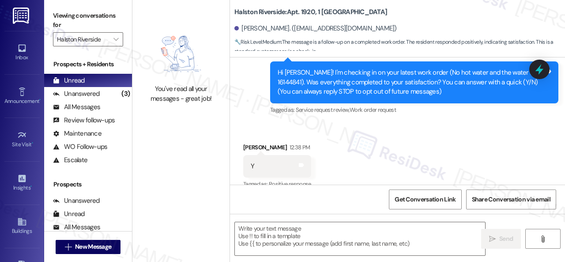
type textarea "Fetching suggested responses. Please feel free to read through the conversation…"
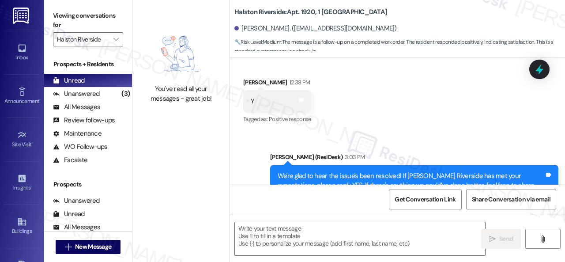
scroll to position [211, 0]
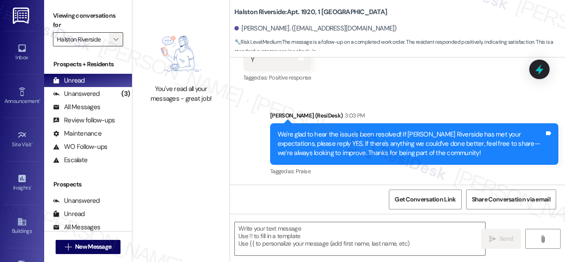
click at [120, 38] on span "" at bounding box center [116, 39] width 8 height 14
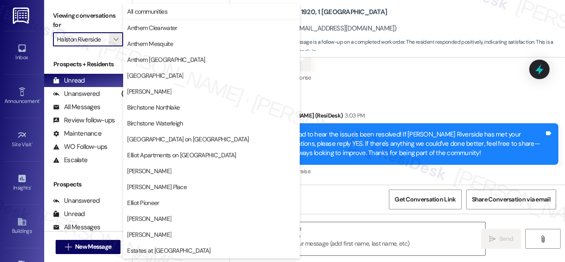
scroll to position [303, 0]
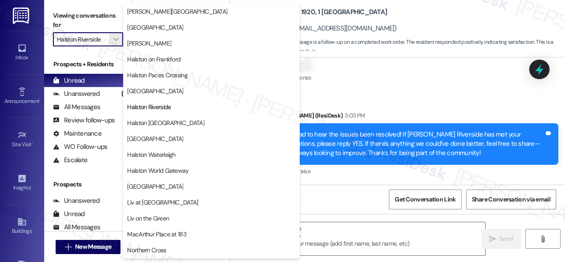
click at [370, 77] on div "Received via SMS [PERSON_NAME] 12:38 PM Y Tags and notes Tagged as: Positive re…" at bounding box center [397, 53] width 335 height 75
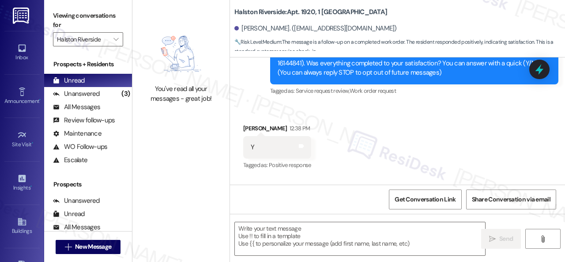
scroll to position [123, 0]
click at [117, 39] on icon "" at bounding box center [116, 39] width 5 height 7
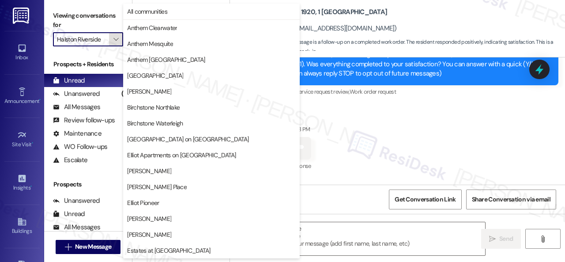
scroll to position [303, 0]
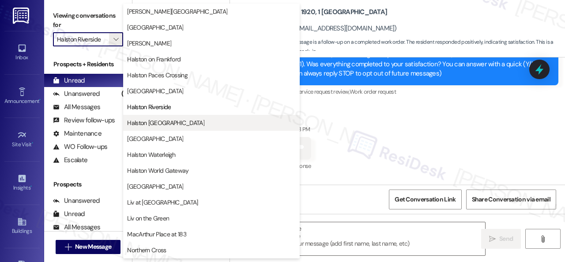
click at [159, 119] on span "Halston [GEOGRAPHIC_DATA]" at bounding box center [165, 122] width 77 height 9
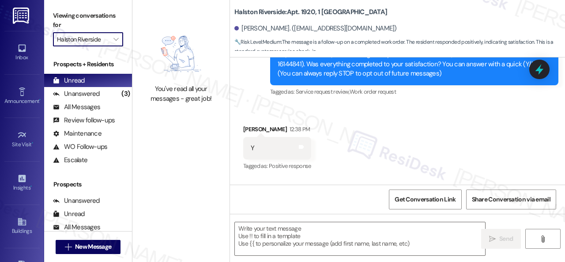
type input "Halston [GEOGRAPHIC_DATA]"
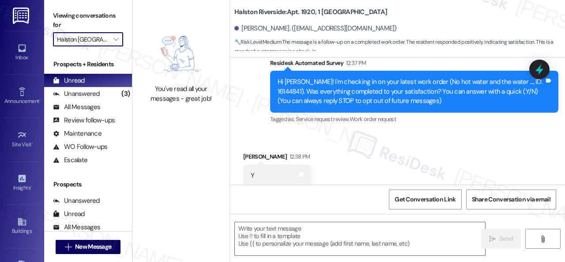
type textarea "Fetching suggested responses. Please feel free to read through the conversation…"
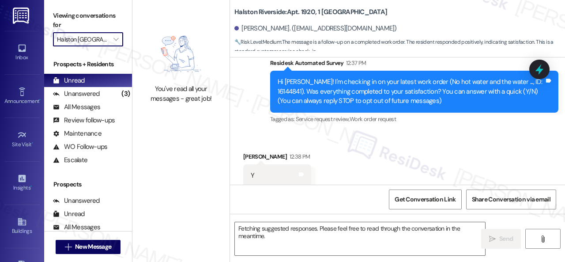
scroll to position [117, 0]
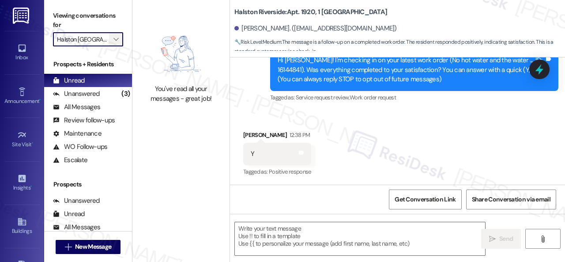
click at [117, 39] on icon "" at bounding box center [116, 39] width 5 height 7
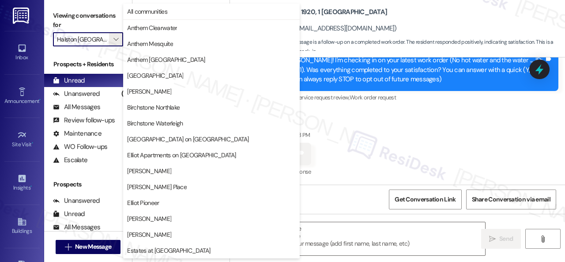
scroll to position [303, 0]
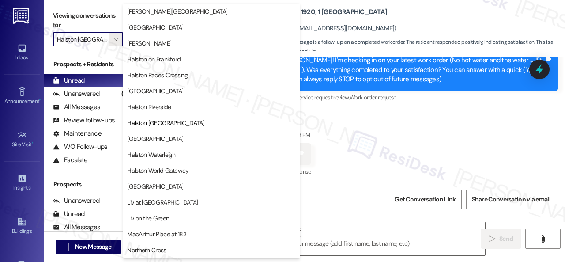
drag, startPoint x: 159, startPoint y: 136, endPoint x: 162, endPoint y: 128, distance: 8.7
click at [160, 136] on span "[GEOGRAPHIC_DATA]" at bounding box center [155, 138] width 56 height 9
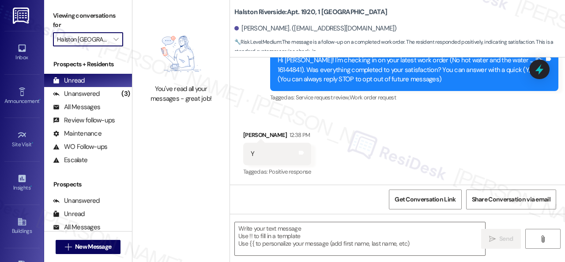
type input "[GEOGRAPHIC_DATA]"
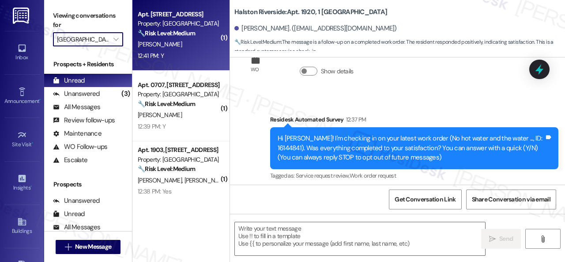
type textarea "Fetching suggested responses. Please feel free to read through the conversation…"
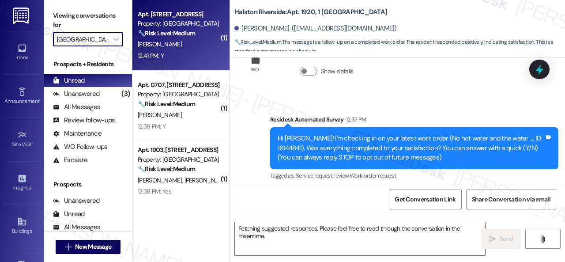
scroll to position [117, 0]
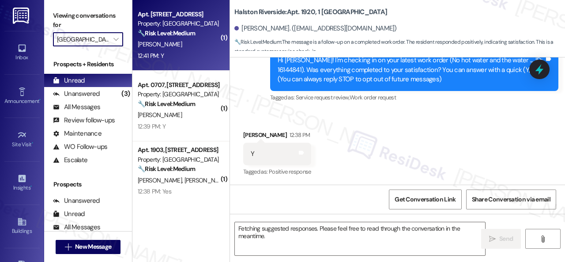
click at [192, 55] on div "12:41 PM: Y 12:41 PM: Y" at bounding box center [178, 55] width 83 height 11
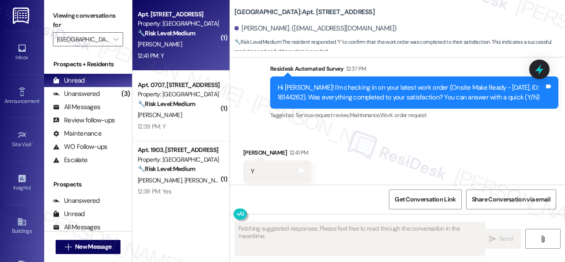
scroll to position [8659, 0]
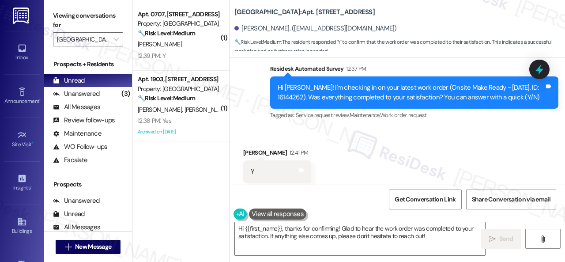
click at [261, 128] on div "Received via SMS [PERSON_NAME] 12:41 PM Y Tags and notes Tagged as: Positive re…" at bounding box center [397, 165] width 335 height 75
drag, startPoint x: 301, startPoint y: 233, endPoint x: 305, endPoint y: 231, distance: 4.5
click at [303, 232] on textarea "Hi {{first_name}}, thanks for confirming! Glad to hear the work order was compl…" at bounding box center [360, 238] width 250 height 33
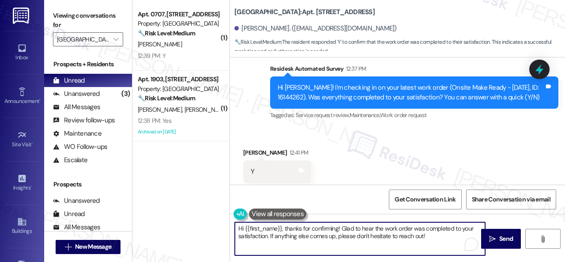
paste textarea "We're glad to hear the issue's been resolved! If {{property}} has met your expe…"
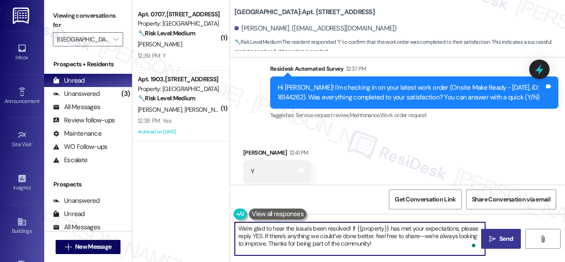
type textarea "We're glad to hear the issue's been resolved! If {{property}} has met your expe…"
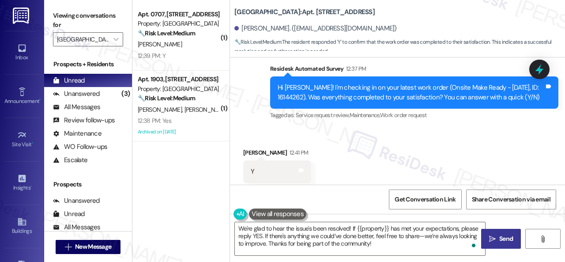
click at [500, 235] on span "Send" at bounding box center [507, 238] width 14 height 9
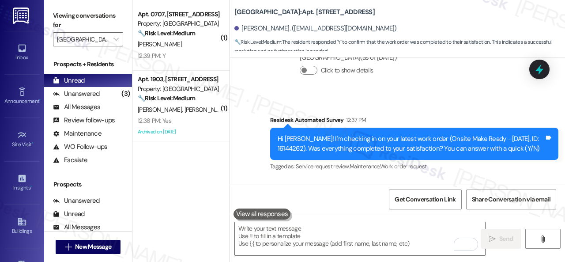
scroll to position [8607, 0]
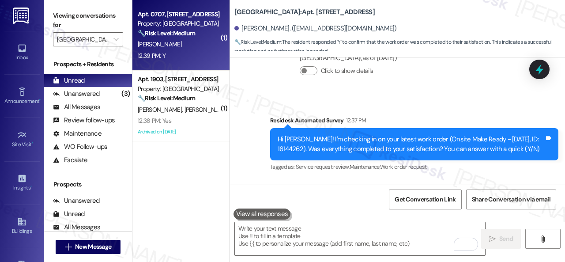
click at [190, 51] on div "12:39 PM: Y 12:39 PM: Y" at bounding box center [178, 55] width 83 height 11
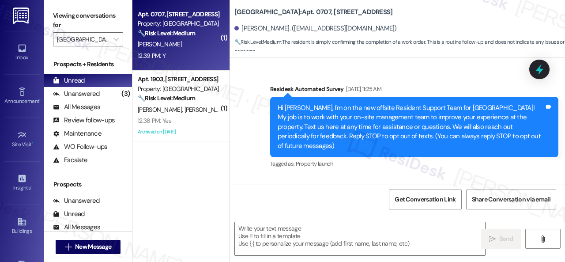
scroll to position [8473, 0]
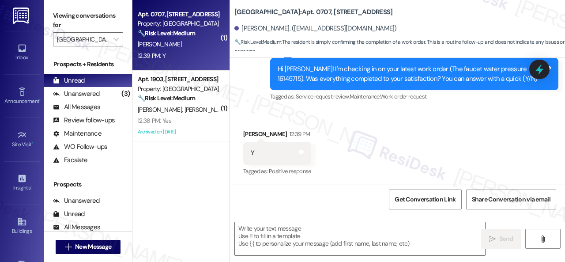
type textarea "Fetching suggested responses. Please feel free to read through the conversation…"
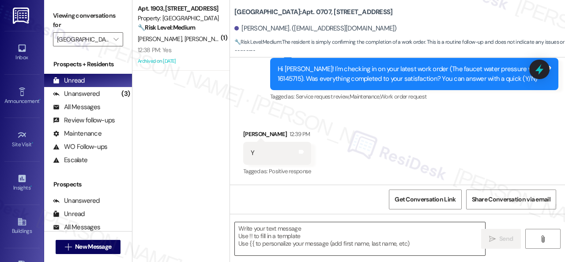
click at [310, 228] on textarea at bounding box center [360, 238] width 250 height 33
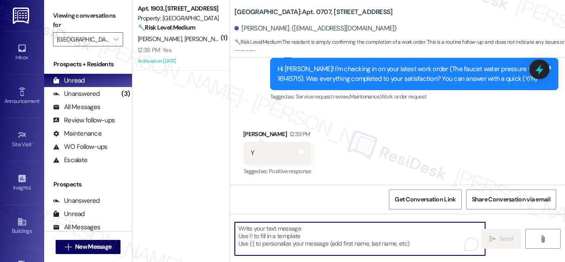
paste textarea "We're glad to hear the issue's been resolved! If {{property}} has met your expe…"
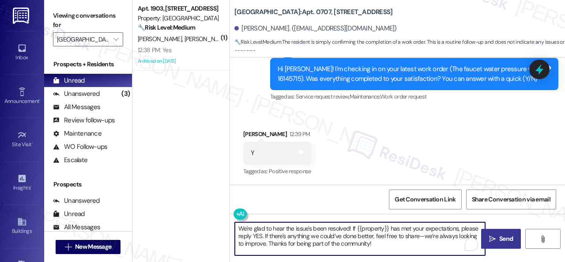
type textarea "We're glad to hear the issue's been resolved! If {{property}} has met your expe…"
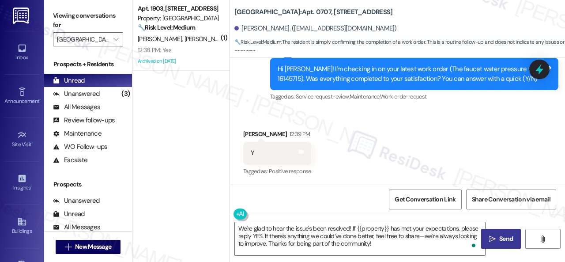
click at [500, 239] on span "Send" at bounding box center [507, 238] width 14 height 9
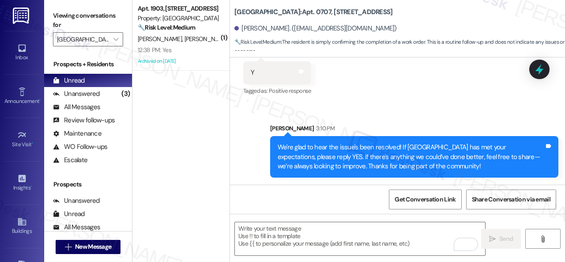
scroll to position [3, 0]
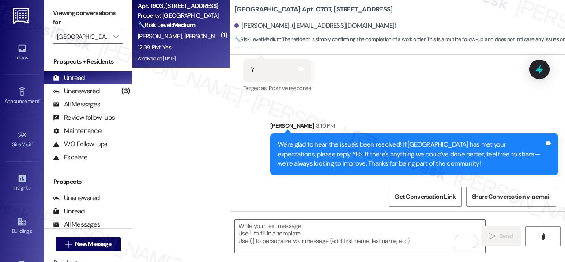
click at [213, 36] on div "L. Bennett P. Williams" at bounding box center [178, 36] width 83 height 11
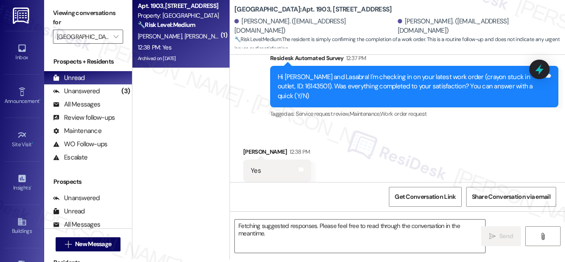
scroll to position [0, 0]
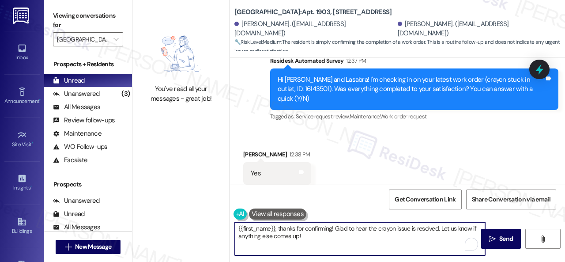
drag, startPoint x: 307, startPoint y: 238, endPoint x: 224, endPoint y: 219, distance: 84.5
click at [224, 219] on div "You've read all your messages - great job! Halston South Point: Apt. 1903, 1 Ha…" at bounding box center [348, 131] width 433 height 262
paste textarea "We're glad to hear the issue's been resolved! If {{property}} has met your expe…"
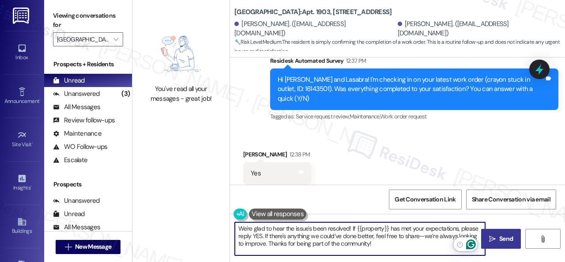
type textarea "We're glad to hear the issue's been resolved! If {{property}} has met your expe…"
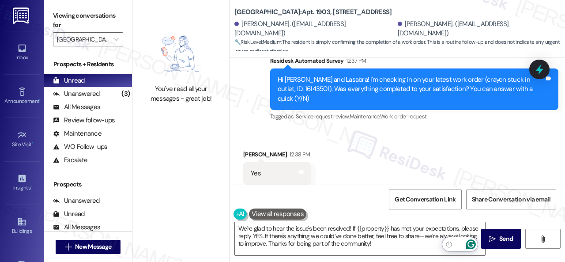
drag, startPoint x: 490, startPoint y: 235, endPoint x: 490, endPoint y: 219, distance: 16.3
click at [490, 235] on span " Send" at bounding box center [502, 238] width 28 height 9
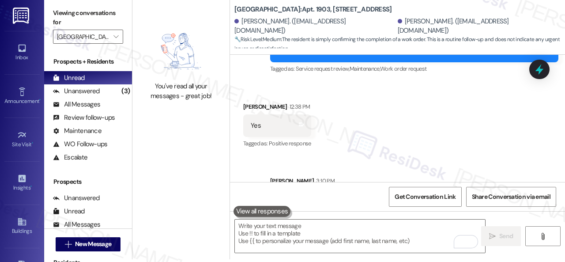
scroll to position [2289, 0]
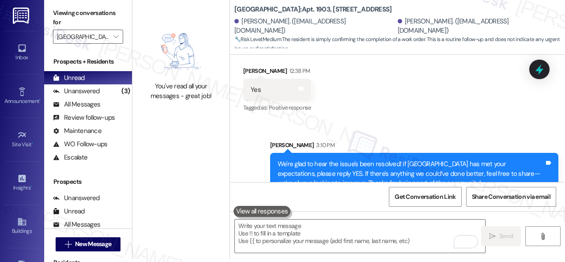
click at [110, 28] on label "Viewing conversations for" at bounding box center [88, 17] width 70 height 23
click at [116, 34] on icon "" at bounding box center [116, 36] width 5 height 7
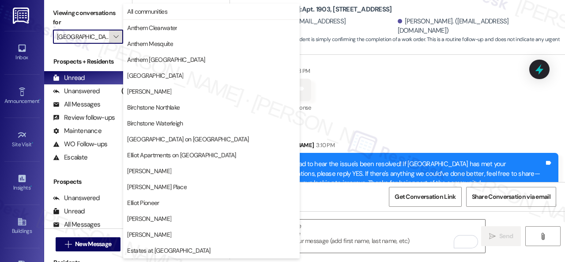
scroll to position [303, 0]
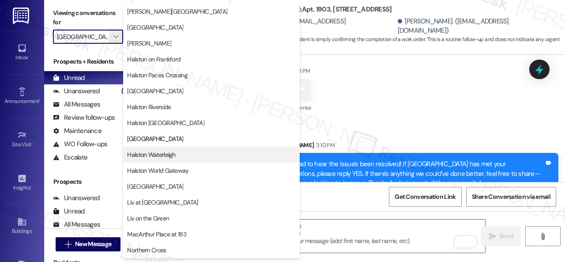
click at [161, 159] on button "Halston Waterleigh" at bounding box center [211, 155] width 177 height 16
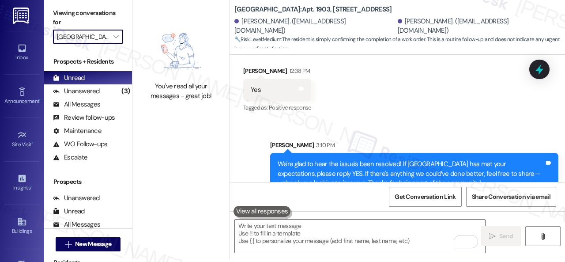
type input "Halston Waterleigh"
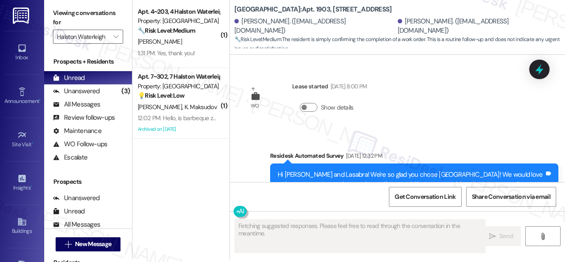
click at [198, 43] on div "G. Salgado" at bounding box center [178, 41] width 83 height 11
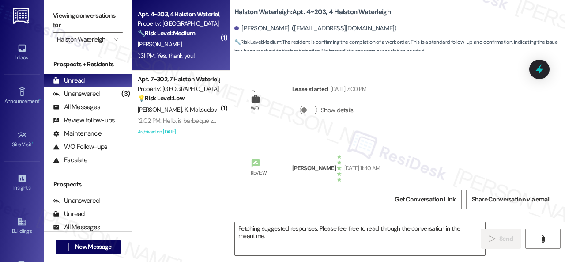
scroll to position [10451, 0]
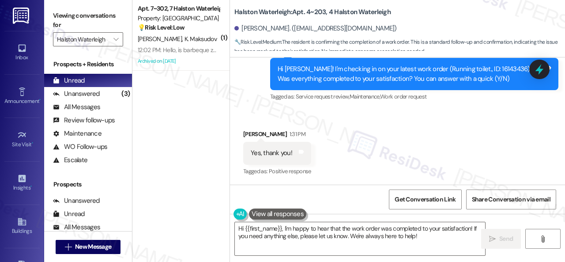
click at [307, 123] on div "Received via SMS Graziela Salgado 1:31 PM Yes, thank you! Tags and notes Tagged…" at bounding box center [277, 153] width 81 height 61
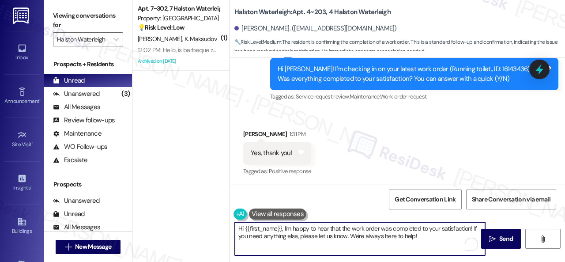
drag, startPoint x: 415, startPoint y: 238, endPoint x: 237, endPoint y: 231, distance: 178.1
click at [237, 231] on textarea "Hi {{first_name}}, I'm happy to hear that the work order was completed to your …" at bounding box center [360, 238] width 250 height 33
paste textarea "We're glad to hear the issue's been resolved! If {{property}} has met your expe…"
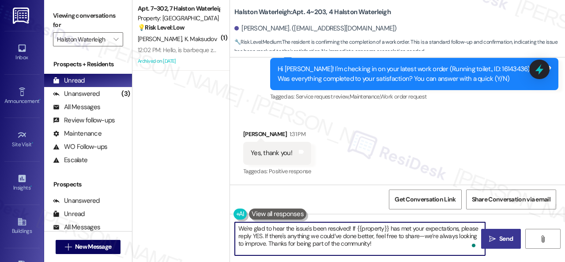
type textarea "We're glad to hear the issue's been resolved! If {{property}} has met your expe…"
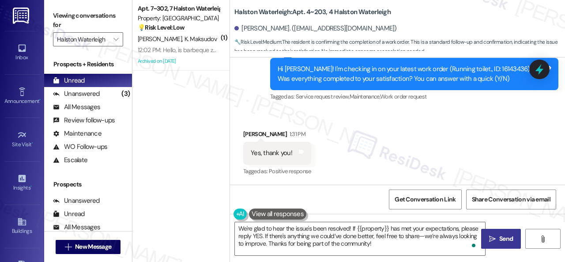
click at [498, 237] on span "Send" at bounding box center [506, 238] width 17 height 9
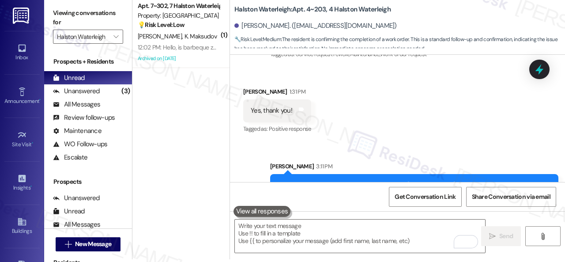
scroll to position [10531, 0]
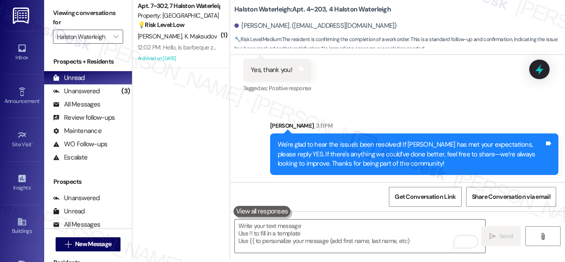
click at [332, 95] on div "Received via SMS Graziela Salgado 1:31 PM Yes, thank you! Tags and notes Tagged…" at bounding box center [397, 63] width 335 height 75
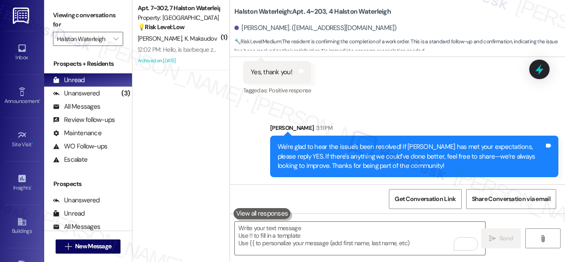
scroll to position [0, 0]
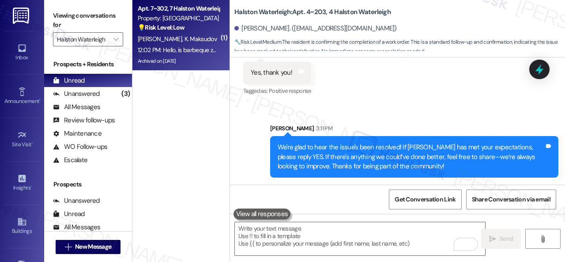
click at [207, 41] on span "K. Maksudov" at bounding box center [201, 39] width 32 height 8
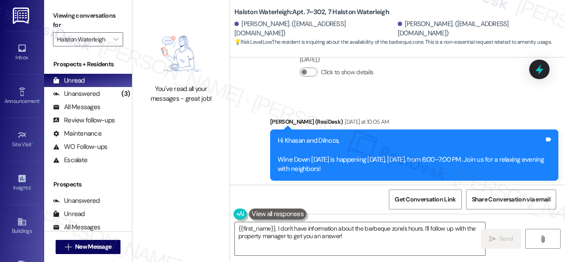
scroll to position [28604, 0]
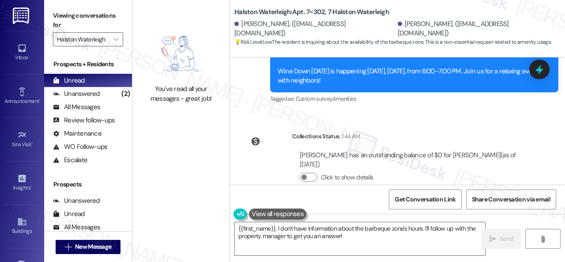
click at [473, 202] on div "Received via SMS Dilnoza Maksudova 12:02 PM Hello, is barbeque zone open today …" at bounding box center [397, 239] width 335 height 75
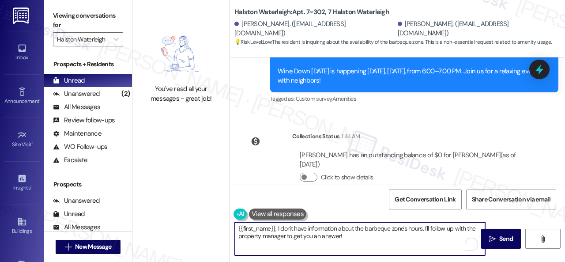
drag, startPoint x: 238, startPoint y: 227, endPoint x: 461, endPoint y: 238, distance: 222.9
click at [442, 234] on textarea "{{first_name}}, I don't have information about the barbeque zone's hours. I'll …" at bounding box center [360, 238] width 250 height 33
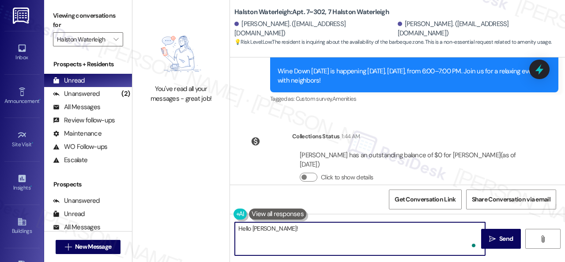
paste textarea "I will forward your inquiry to the site team and get back to you as soon as I r…"
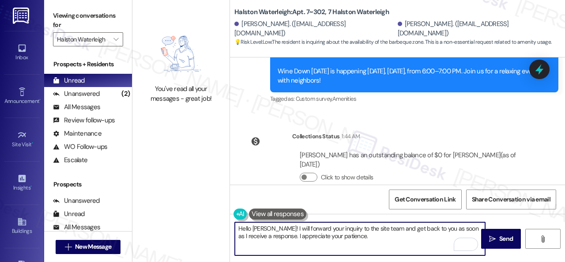
click at [378, 237] on textarea "Hello Dilnoza! I will forward your inquiry to the site team and get back to you…" at bounding box center [360, 238] width 250 height 33
type textarea "Hello Dilnoza! I will forward your inquiry to the site team and get back to you…"
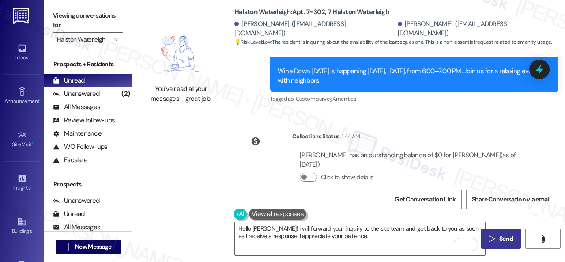
click at [500, 240] on span "Send" at bounding box center [507, 238] width 14 height 9
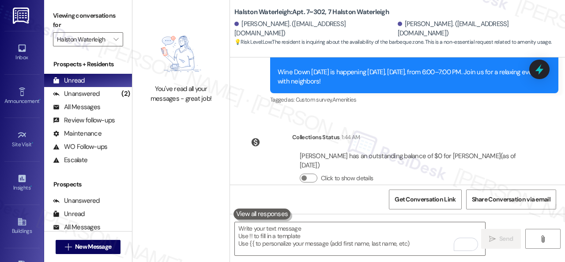
scroll to position [28674, 0]
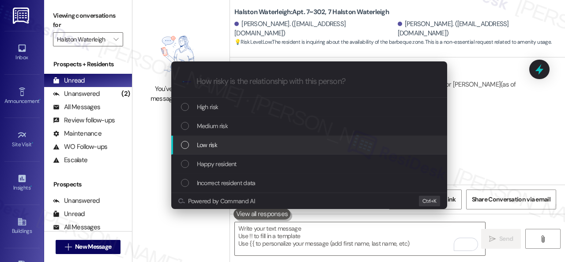
click at [186, 142] on div "List of options" at bounding box center [185, 145] width 8 height 8
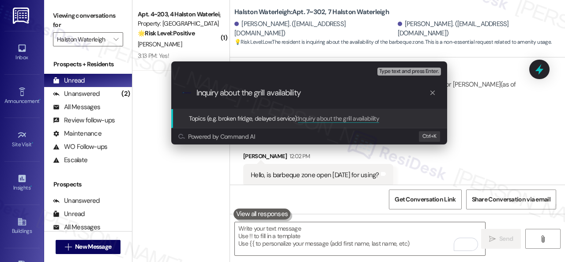
type input "Inquiry about the grill availability."
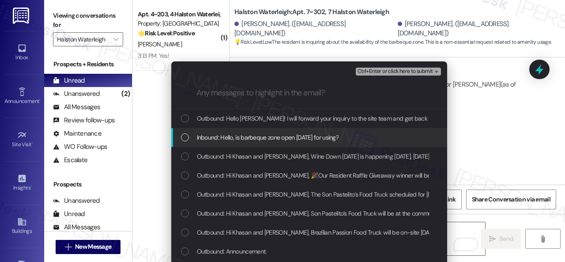
click at [278, 138] on span "Inbound: Hello, is barbeque zone open today for using?" at bounding box center [268, 137] width 142 height 10
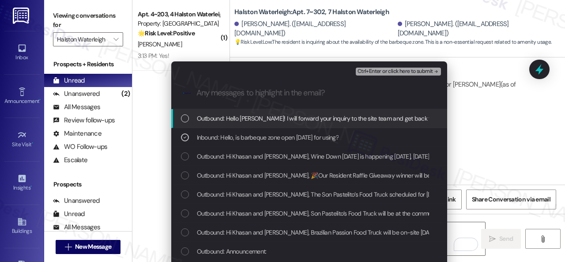
click at [376, 74] on span "Ctrl+Enter or click here to submit" at bounding box center [396, 71] width 76 height 6
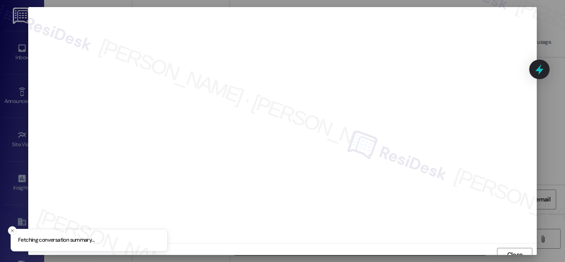
scroll to position [7, 0]
drag, startPoint x: 512, startPoint y: 248, endPoint x: 515, endPoint y: 242, distance: 6.7
click at [513, 246] on span "Close" at bounding box center [514, 247] width 15 height 9
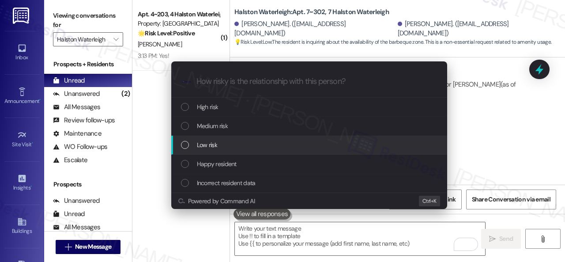
click at [216, 145] on span "Low risk" at bounding box center [207, 145] width 20 height 10
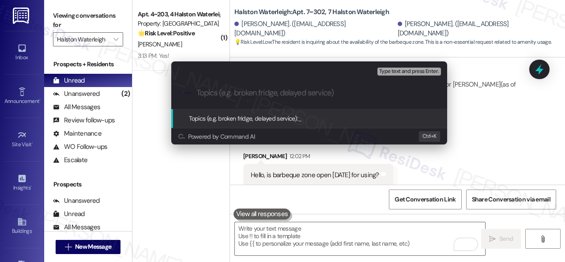
paste input "Inquiry about the grill availability."
type input "Inquiry about the grill availability."
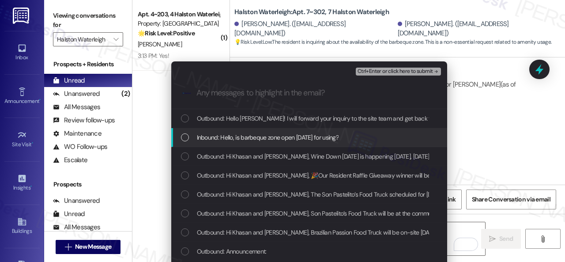
click at [286, 136] on span "Inbound: Hello, is barbeque zone open today for using?" at bounding box center [268, 137] width 142 height 10
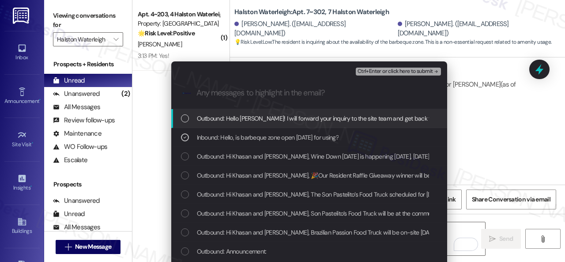
click at [404, 69] on span "Ctrl+Enter or click here to submit" at bounding box center [396, 71] width 76 height 6
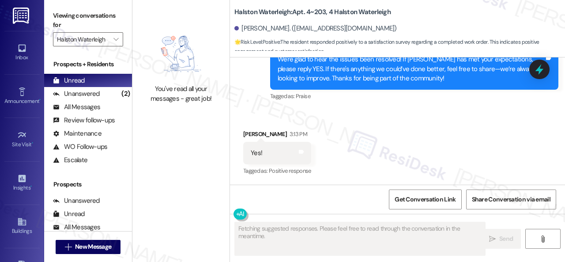
scroll to position [10618, 0]
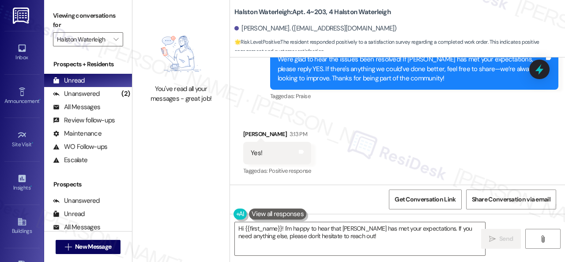
click at [283, 107] on div "Sent via SMS Sarah (ResiDesk) 3:11 PM We're glad to hear the issue's been resol…" at bounding box center [415, 69] width 302 height 80
drag, startPoint x: 383, startPoint y: 236, endPoint x: 227, endPoint y: 223, distance: 156.9
click at [222, 224] on div "You've read all your messages - great job! Halston Waterleigh: Apt. 4~203, 4 Ha…" at bounding box center [348, 131] width 433 height 262
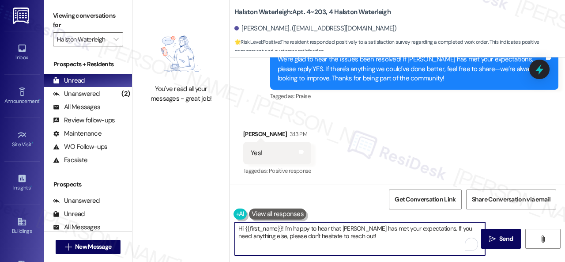
paste textarea "I'm glad you are satisfied with your home. Have you written a review for us bef…"
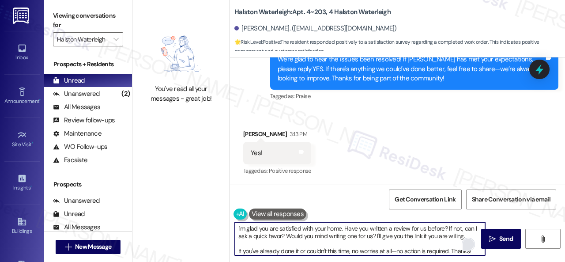
scroll to position [0, 0]
type textarea "I'm glad you are satisfied with your home. Have you written a review for us bef…"
click at [500, 235] on span "Send" at bounding box center [507, 238] width 14 height 9
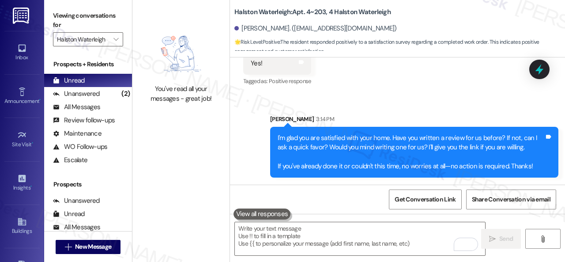
scroll to position [10708, 0]
